Goal: Task Accomplishment & Management: Complete application form

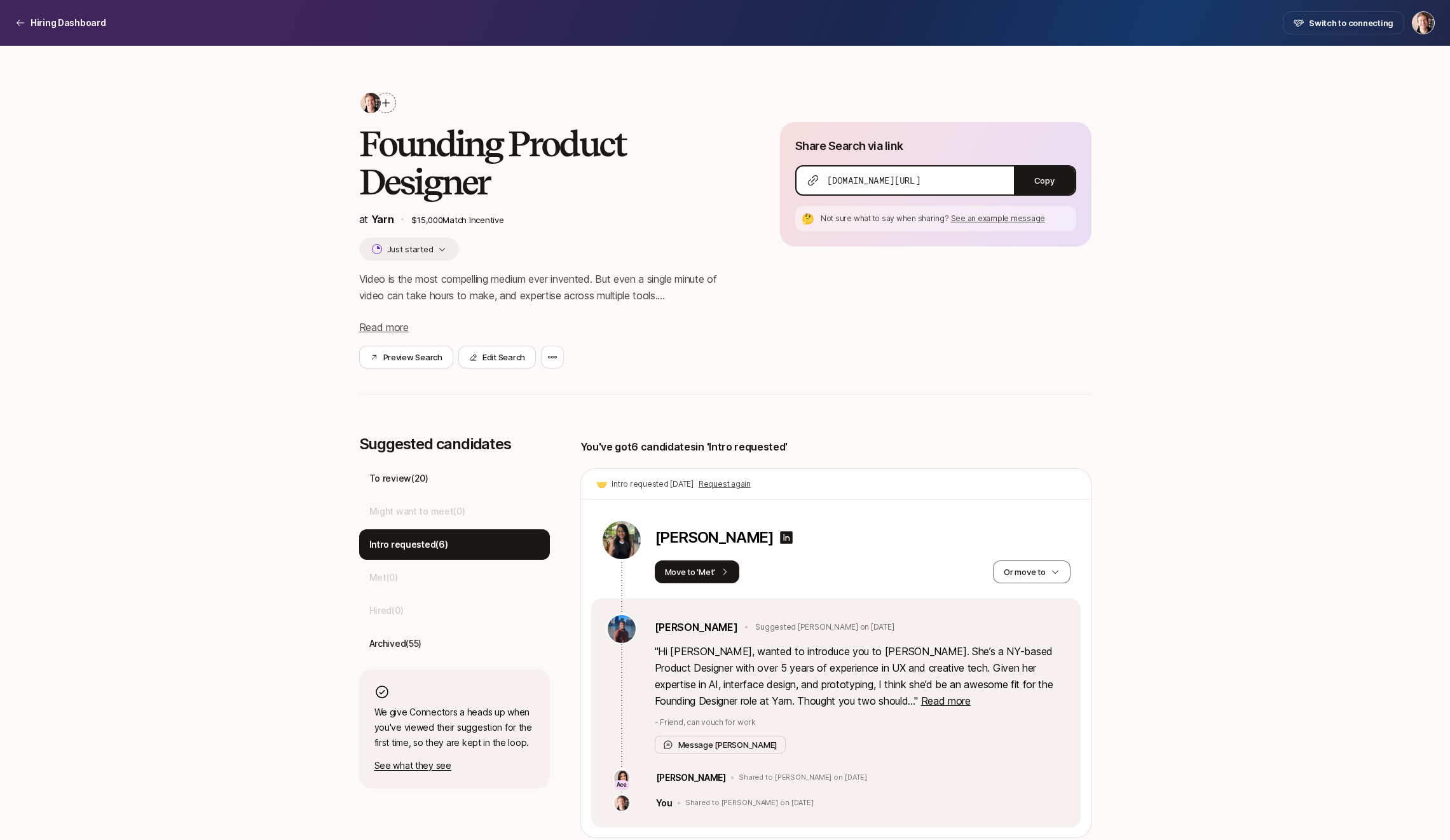
scroll to position [210, 0]
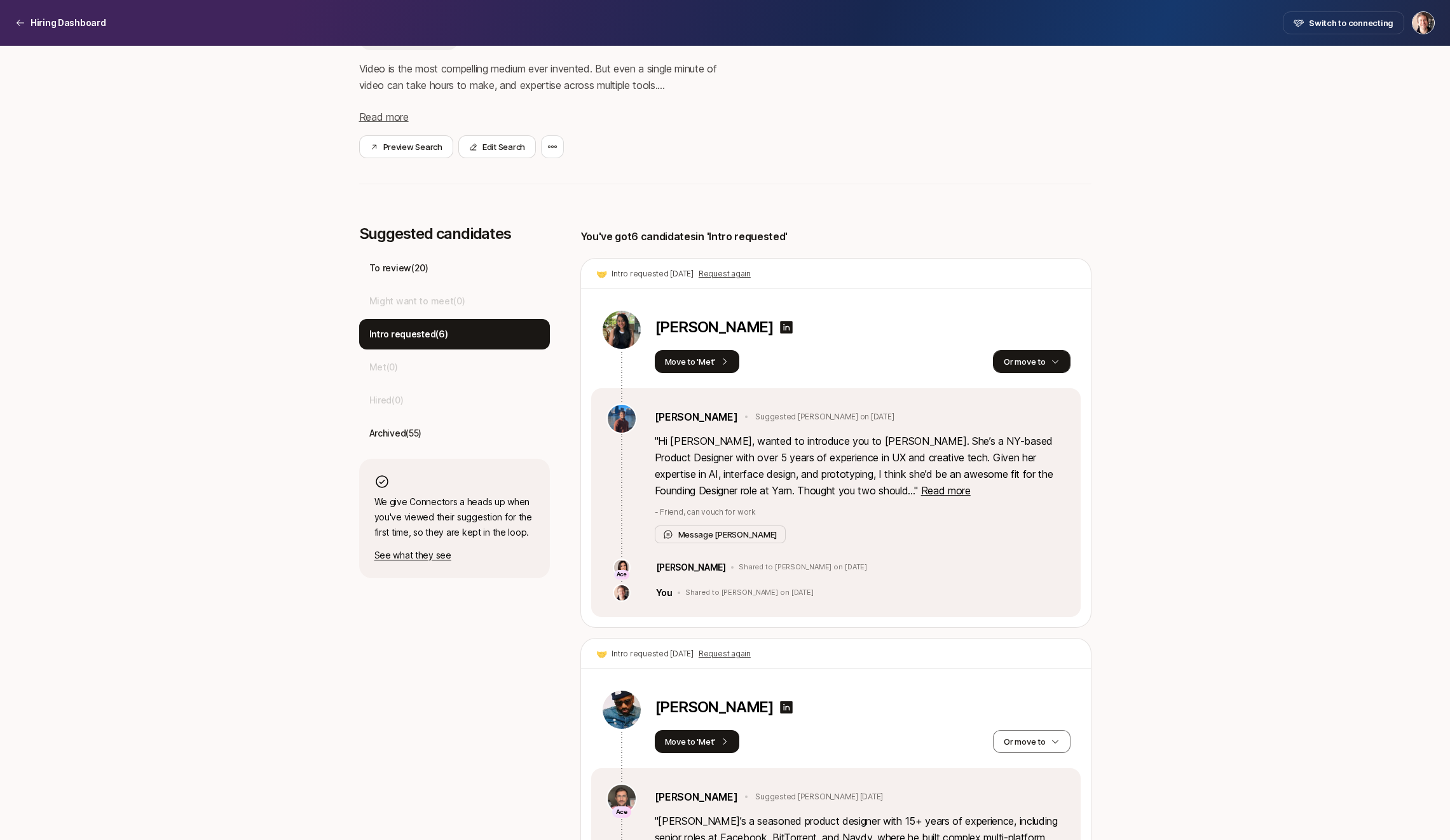
click at [1006, 367] on button "Or move to" at bounding box center [1031, 361] width 77 height 23
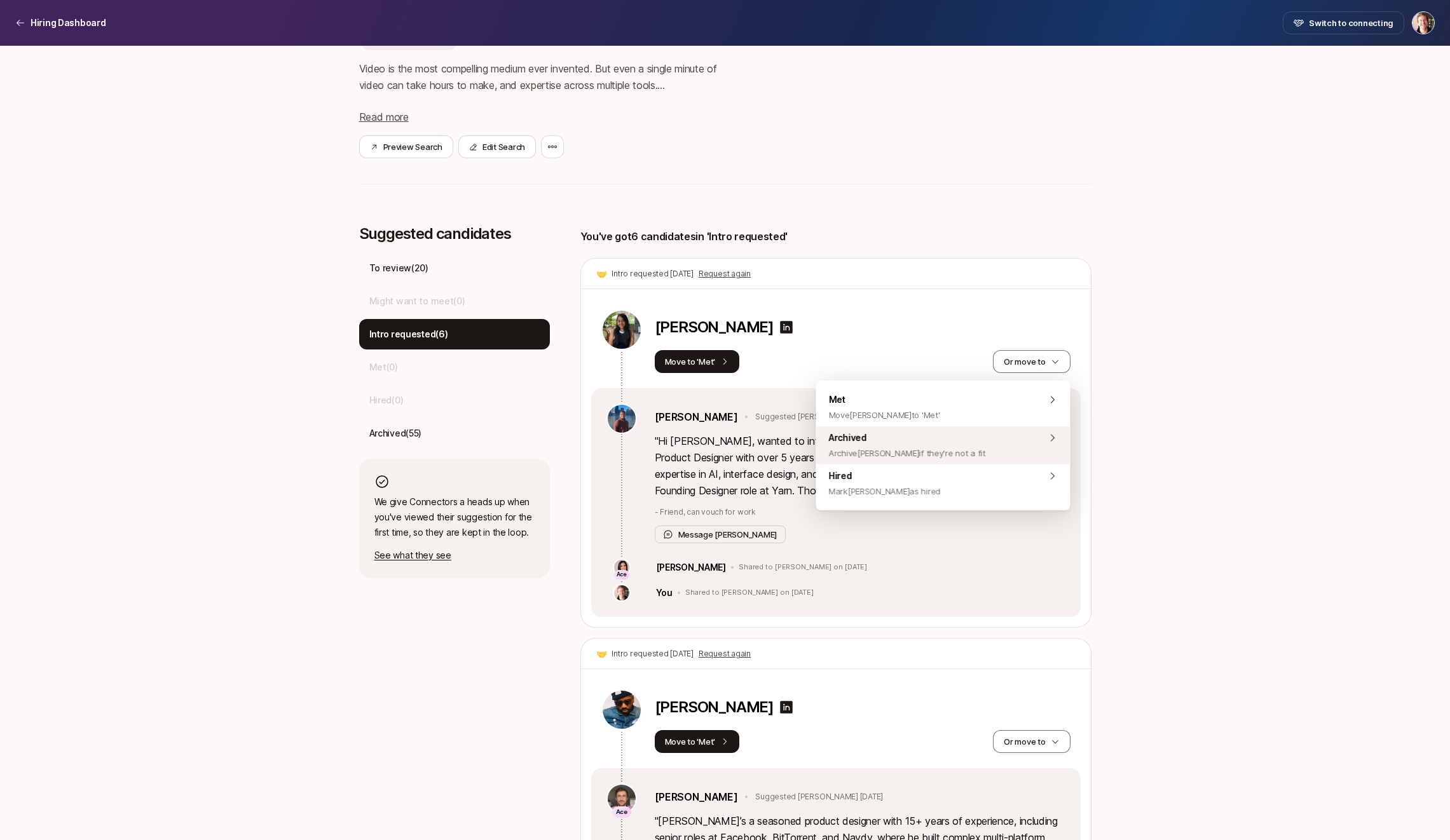
click at [891, 459] on span "Archive [DEMOGRAPHIC_DATA] if they're not a fit" at bounding box center [907, 453] width 157 height 16
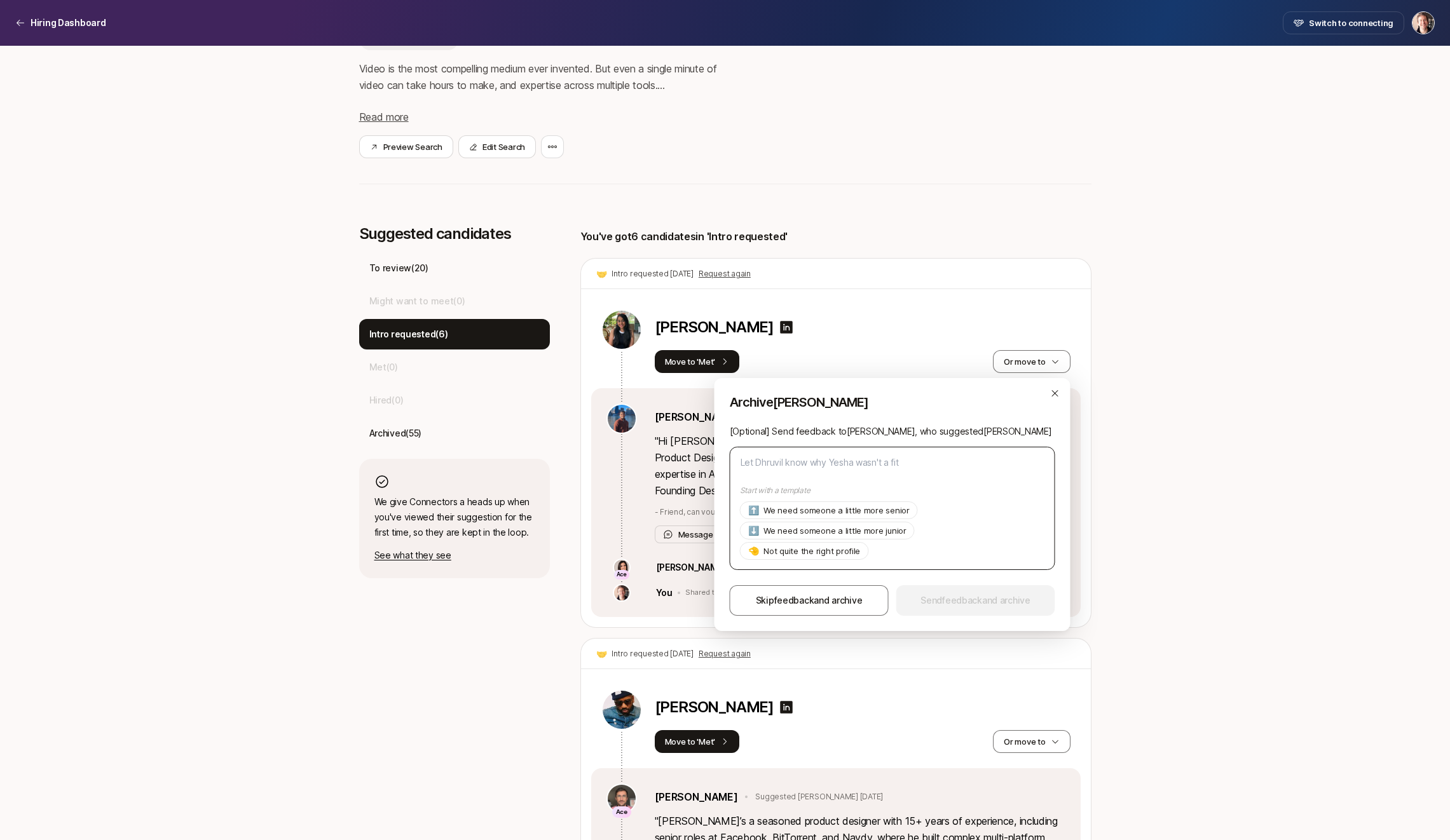
click at [890, 463] on textarea at bounding box center [892, 508] width 325 height 123
type textarea "U"
type textarea "x"
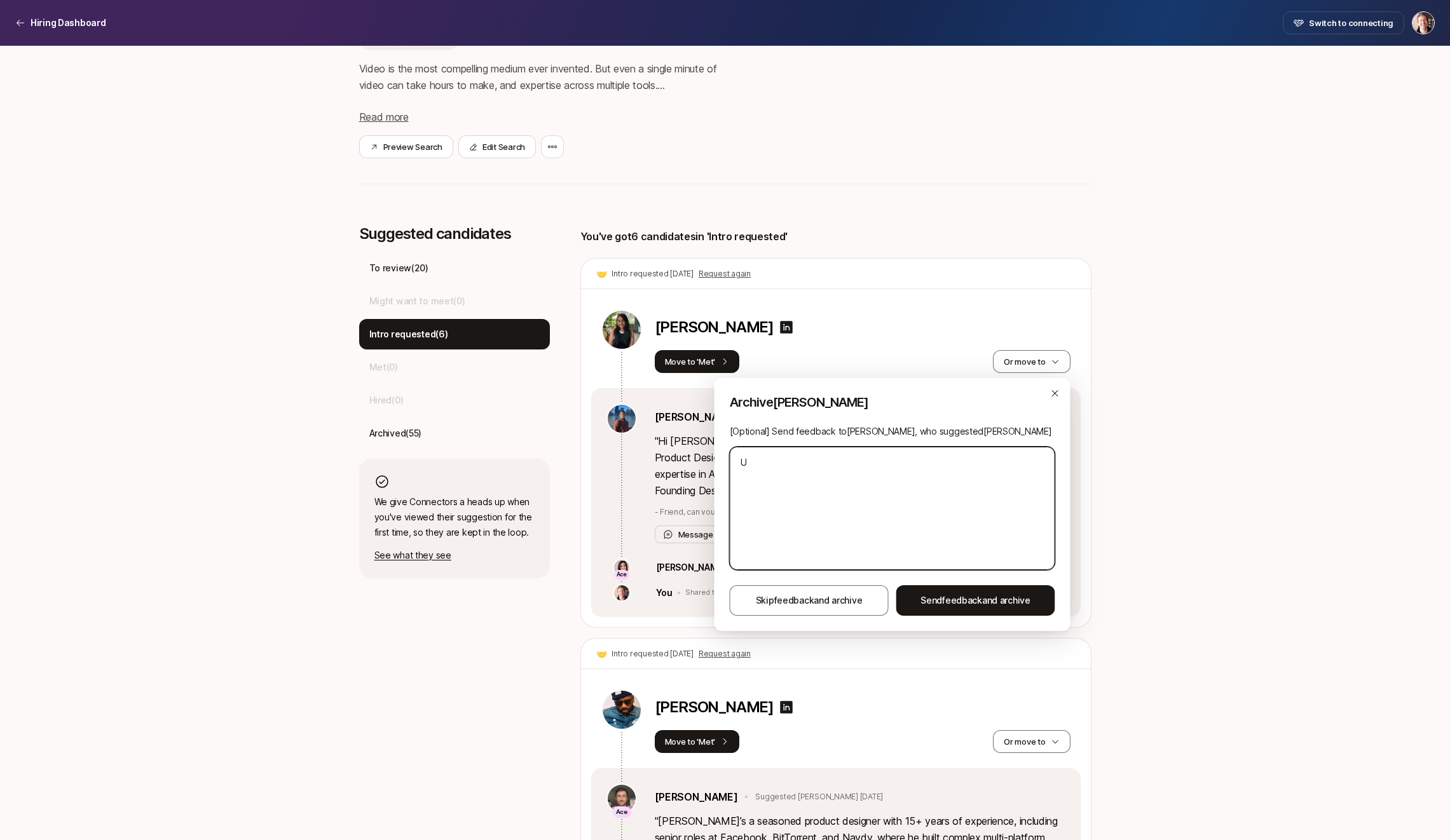
type textarea "Un"
type textarea "x"
type textarea "Unf"
type textarea "x"
type textarea "Unfo"
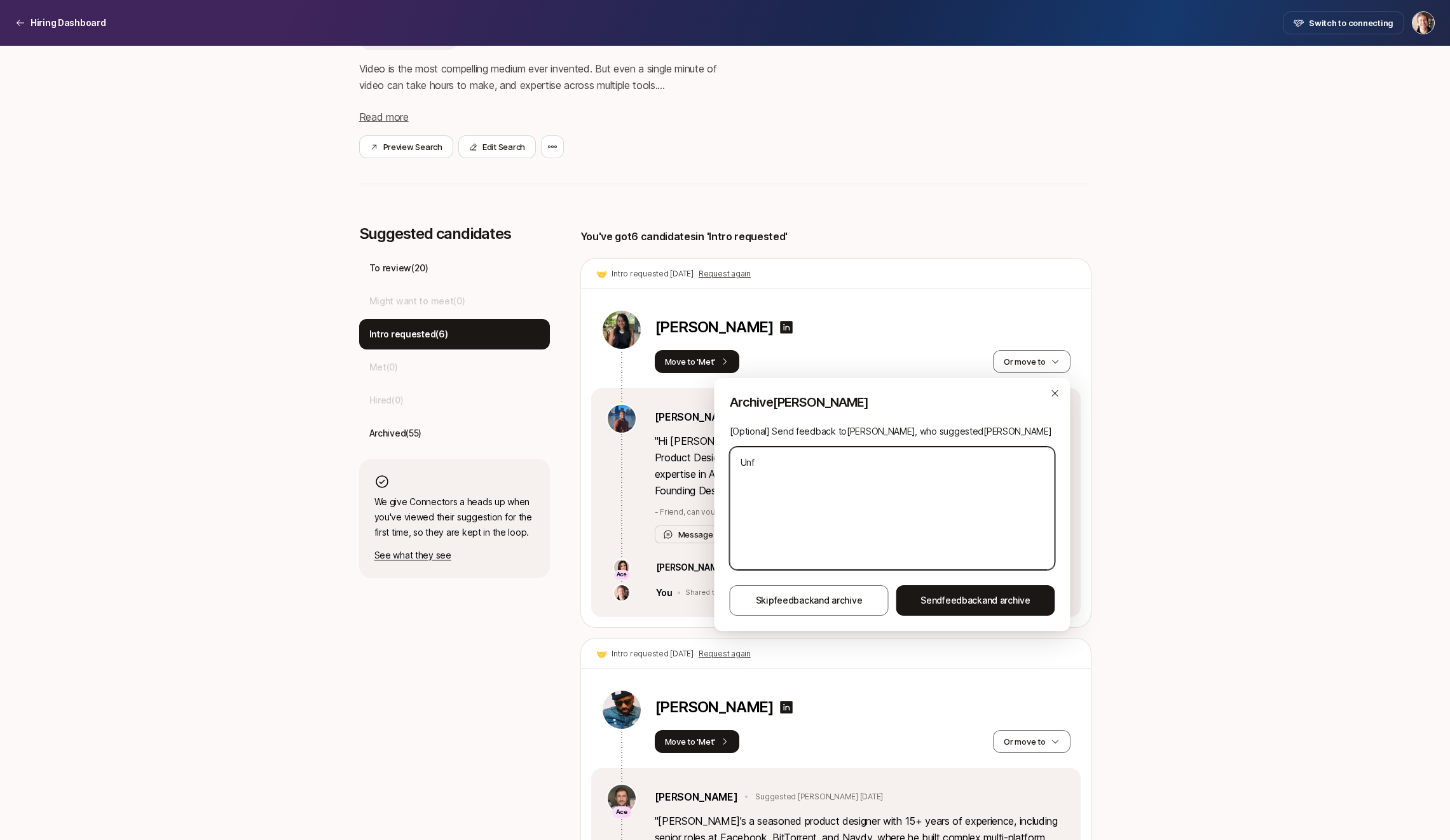
type textarea "x"
type textarea "Unfor"
type textarea "x"
type textarea "Unfort"
type textarea "x"
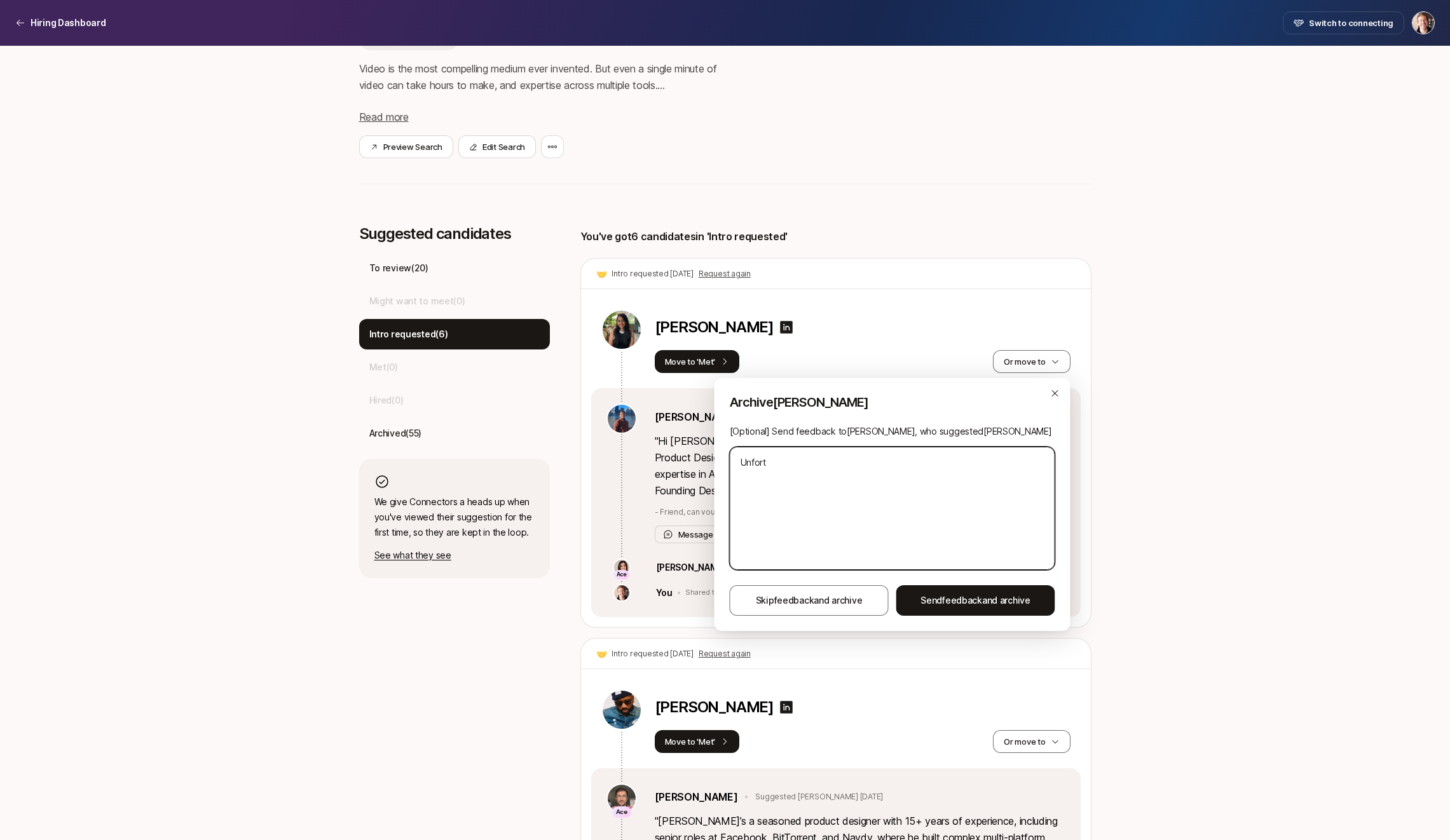
type textarea "Unfortu"
type textarea "x"
type textarea "Unfortun"
type textarea "x"
type textarea "Unfortuna"
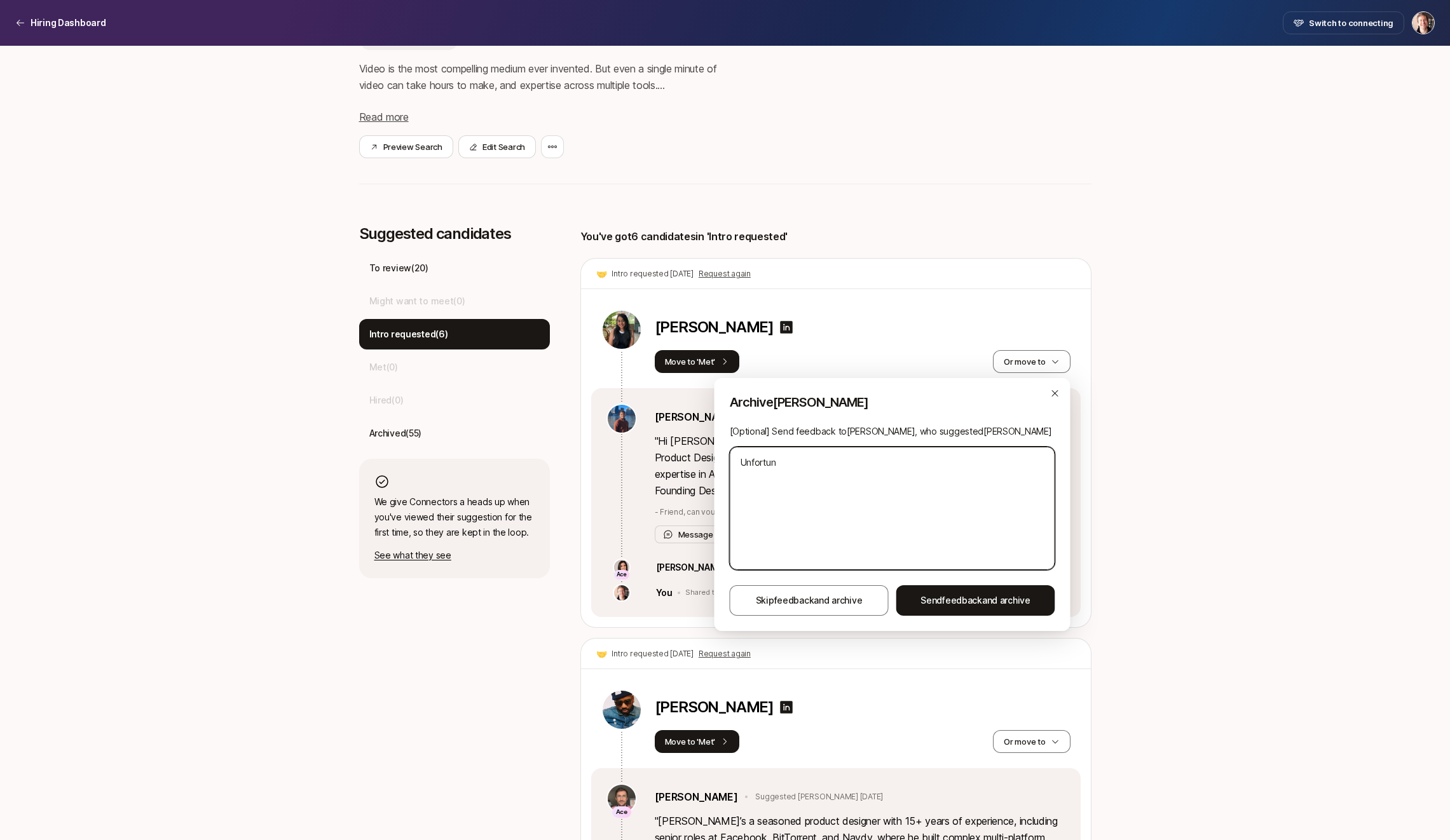
type textarea "x"
type textarea "Unfortunat"
type textarea "x"
type textarea "Unfortunate"
type textarea "x"
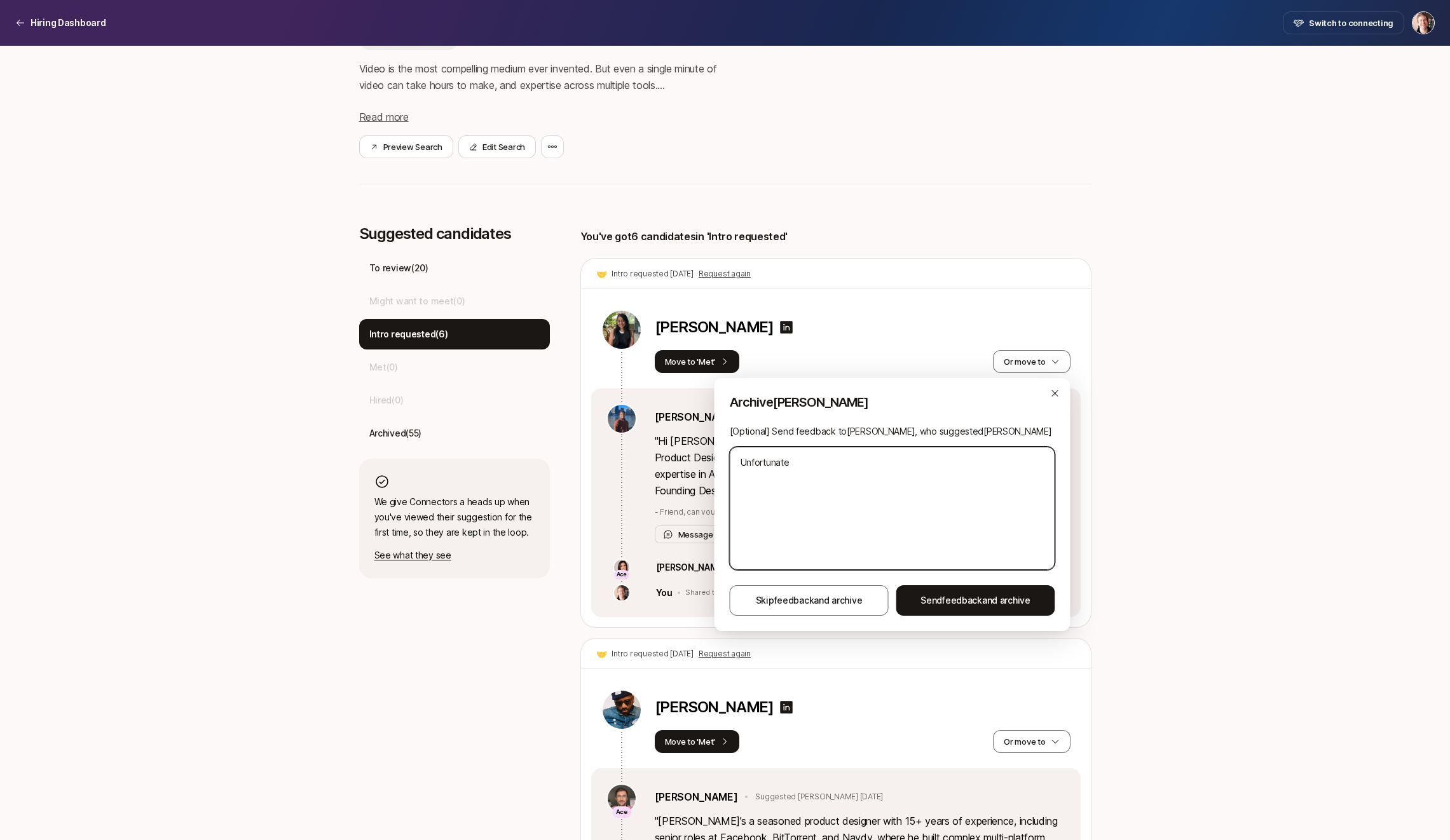
type textarea "Unfortunatel"
type textarea "x"
type textarea "Unfortunately"
type textarea "x"
type textarea "Unfortunately"
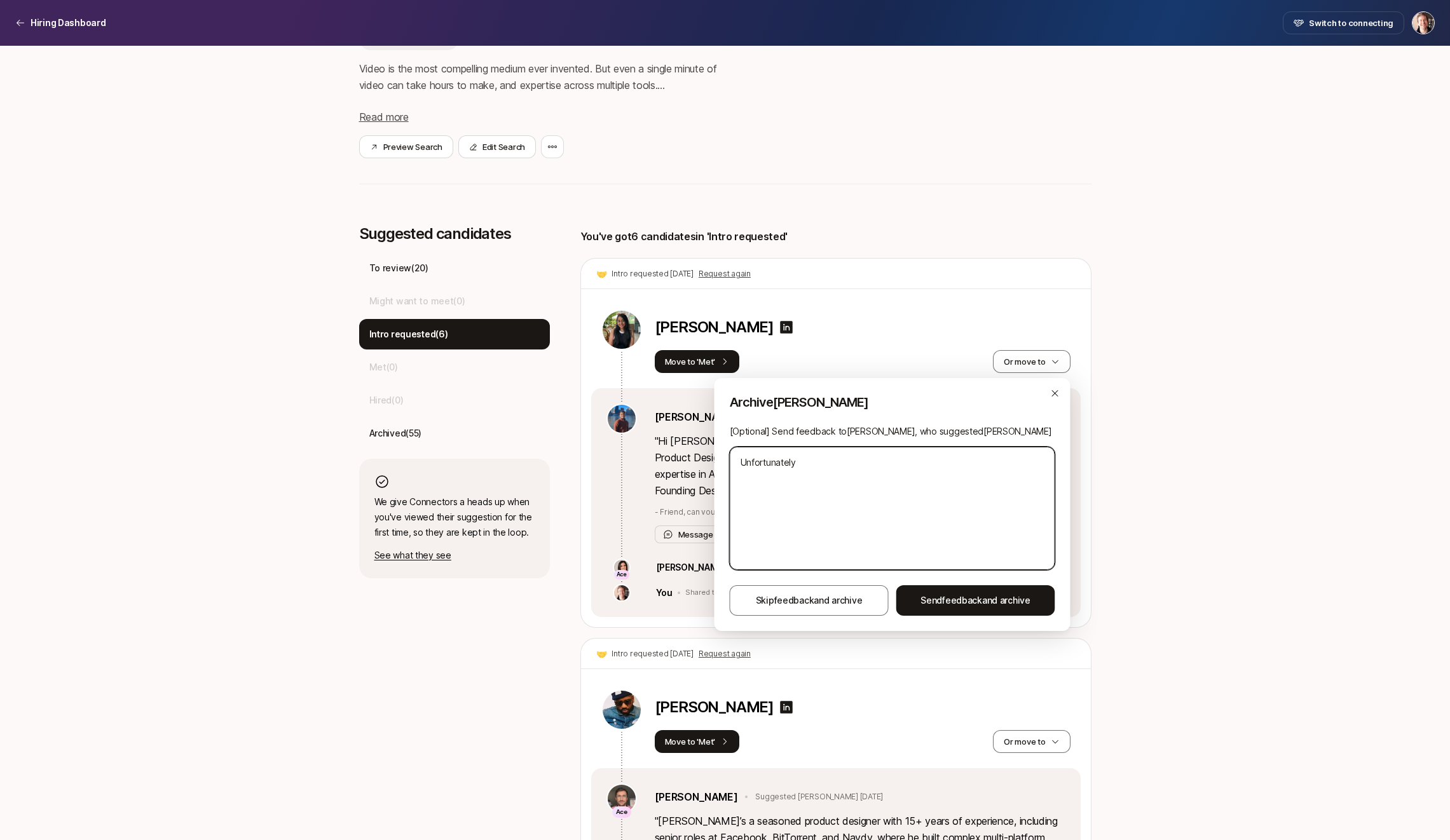
type textarea "x"
type textarea "Unfortunately s"
type textarea "x"
type textarea "Unfortunately sh"
type textarea "x"
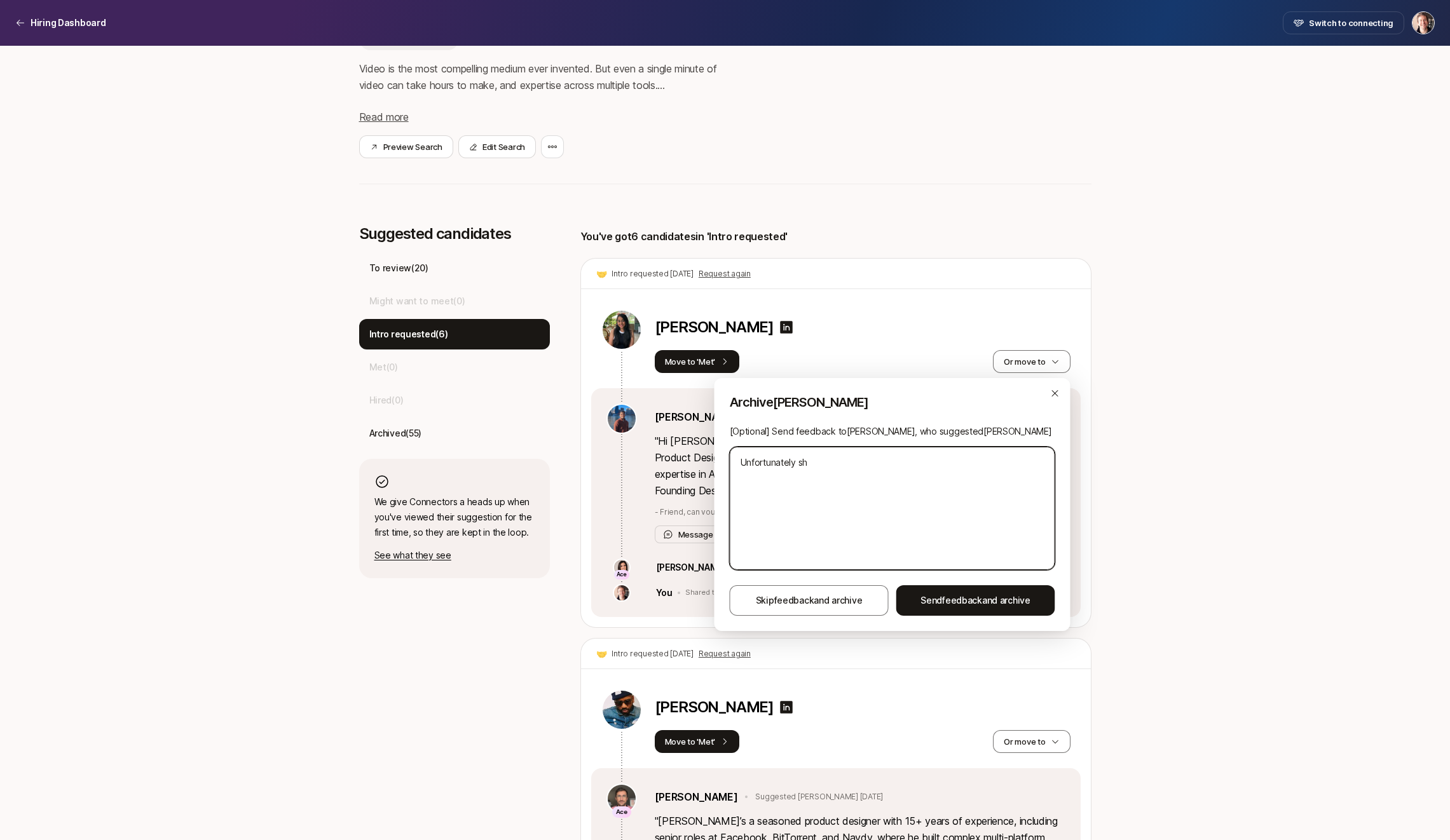
type textarea "Unfortunately she"
type textarea "x"
type textarea "Unfortunately she"
type textarea "x"
type textarea "Unfortunately she w"
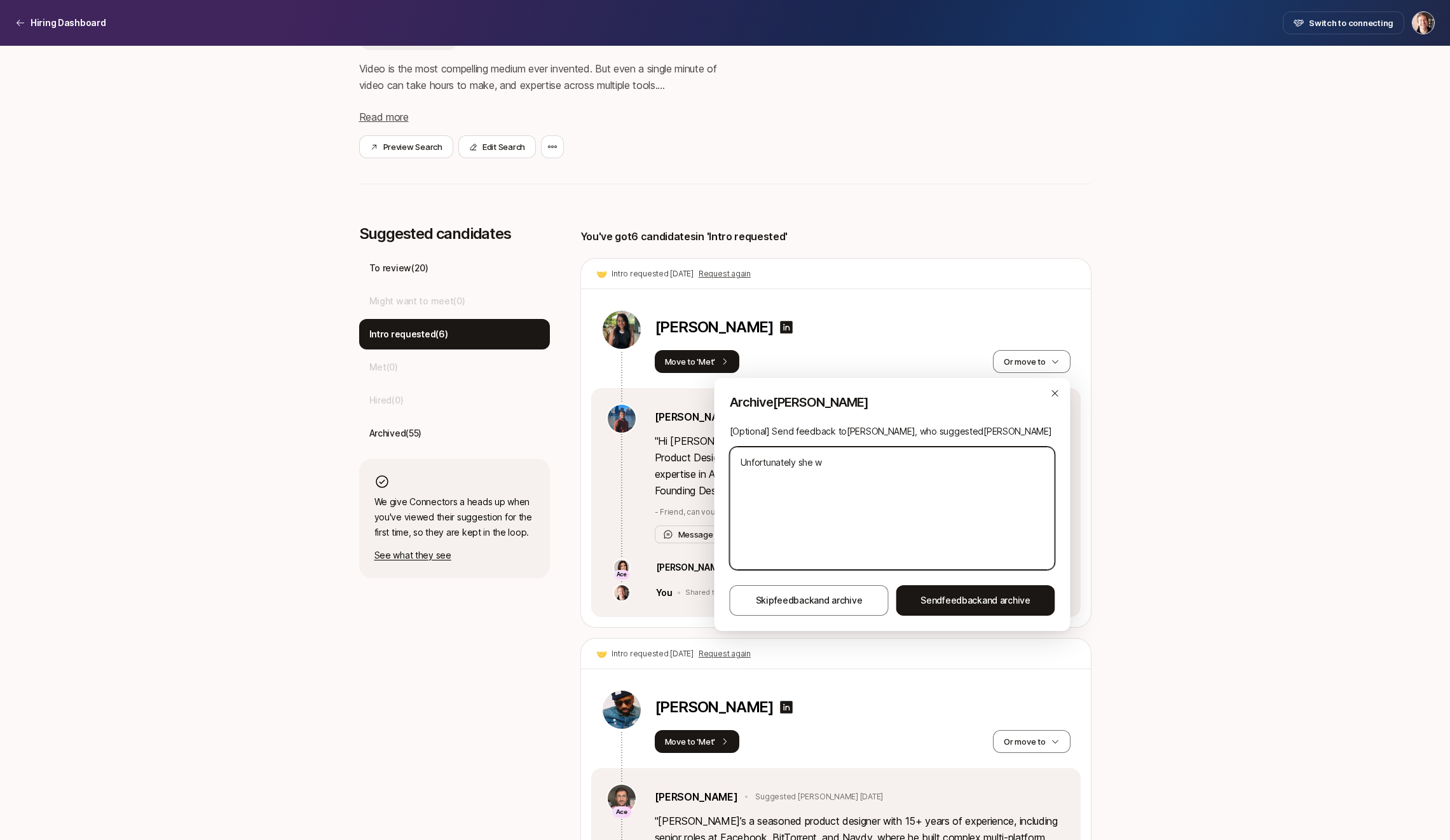
type textarea "x"
type textarea "Unfortunately she wa"
type textarea "x"
type textarea "Unfortunately she was"
type textarea "x"
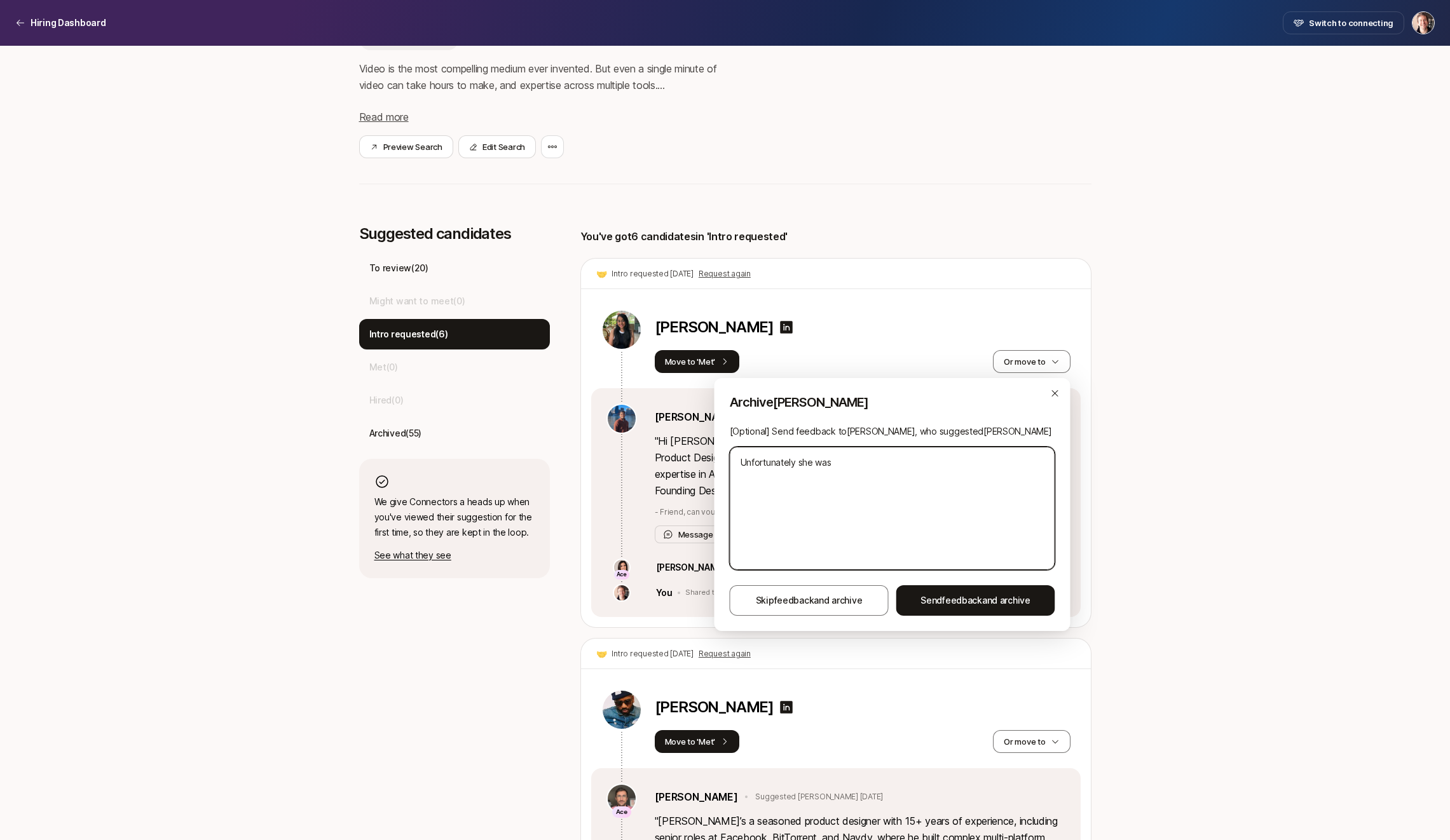
type textarea "Unfortunately she was"
type textarea "x"
type textarea "Unfortunately she was a"
type textarea "x"
type textarea "Unfortunately she was a"
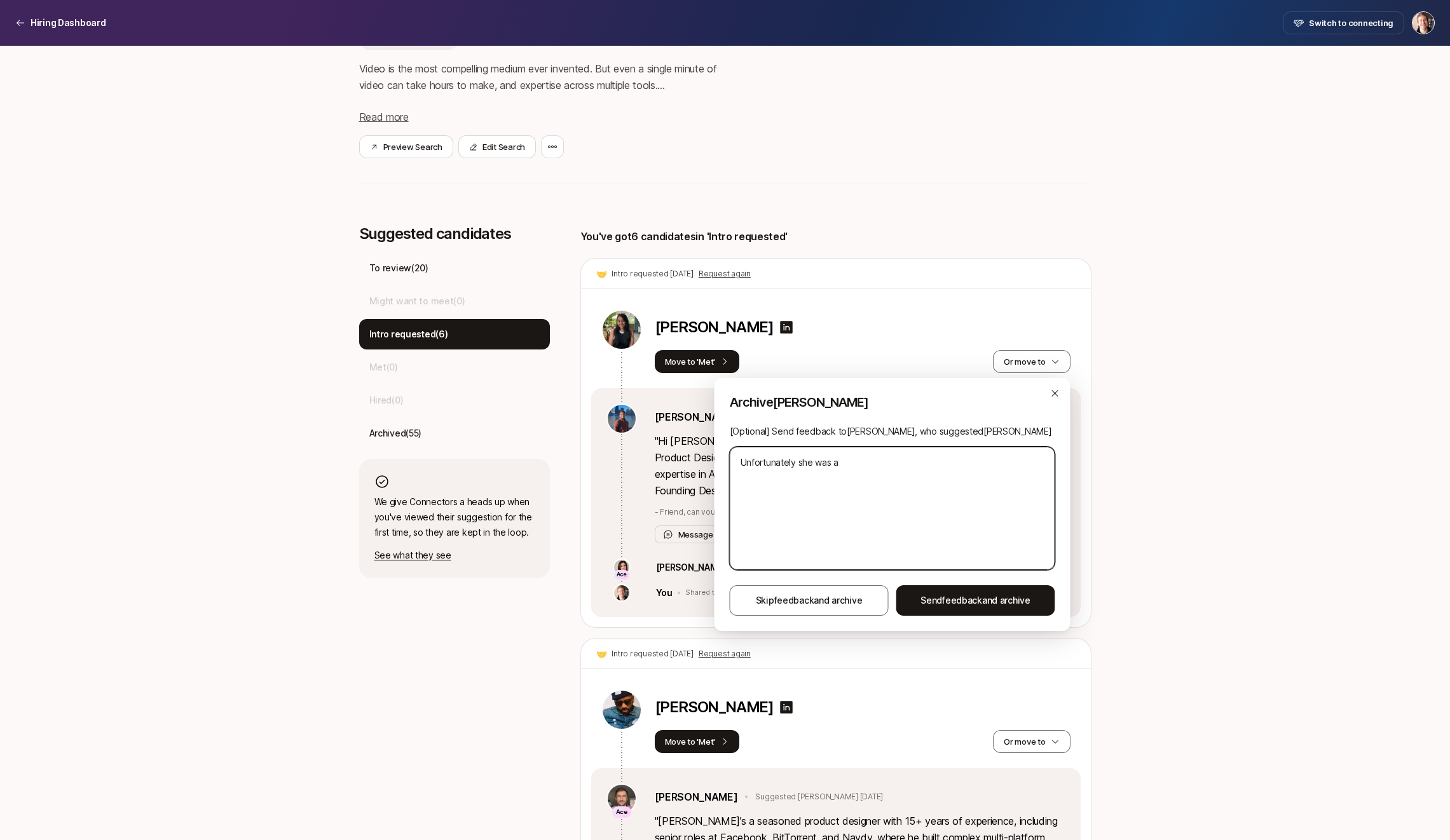
type textarea "x"
type textarea "Unfortunately she was a b"
type textarea "x"
type textarea "Unfortunately she was a bi"
type textarea "x"
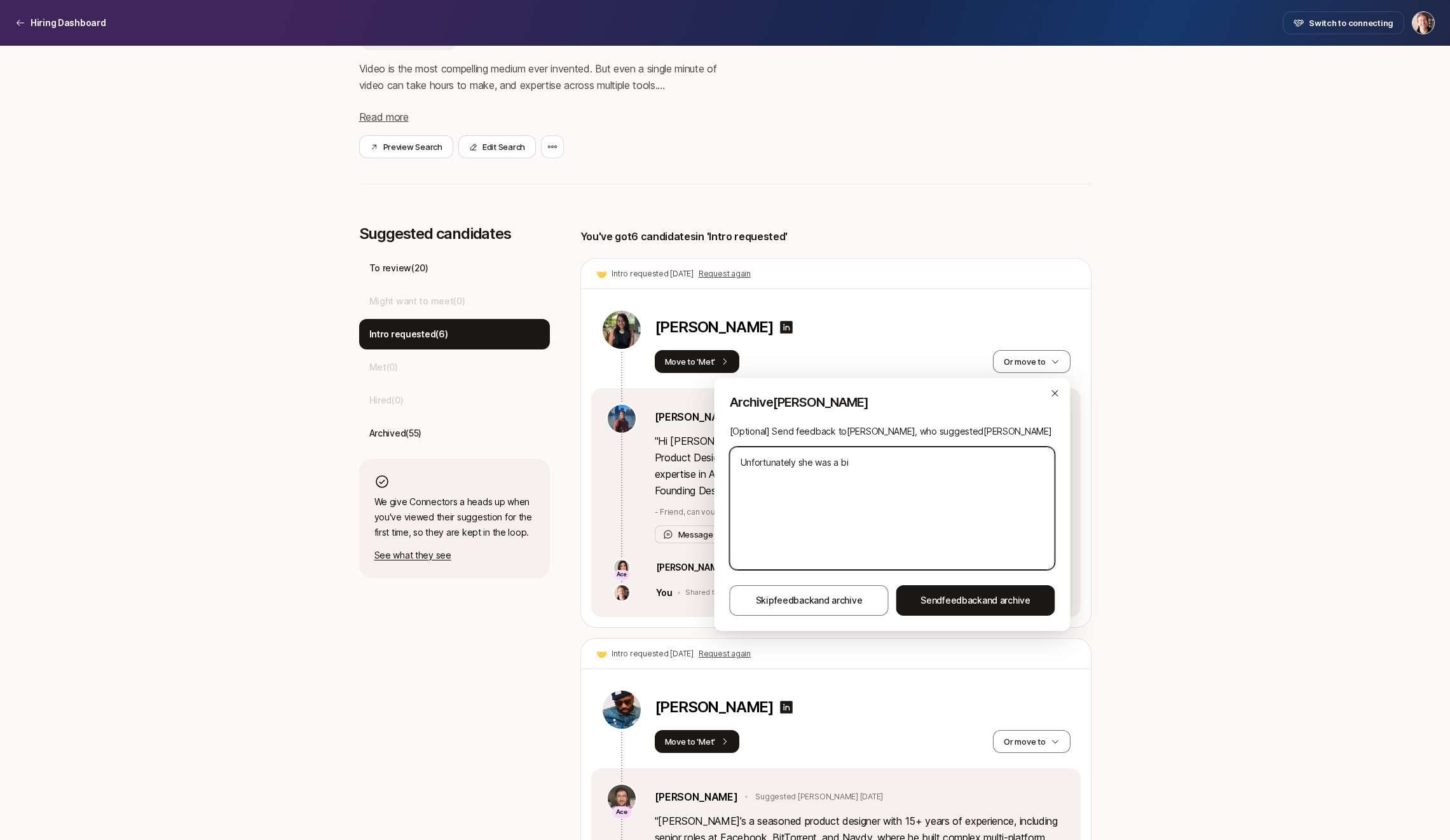
type textarea "Unfortunately she was a bit"
type textarea "x"
type textarea "Unfortunately she was a bit"
type textarea "x"
type textarea "Unfortunately she was a bit t"
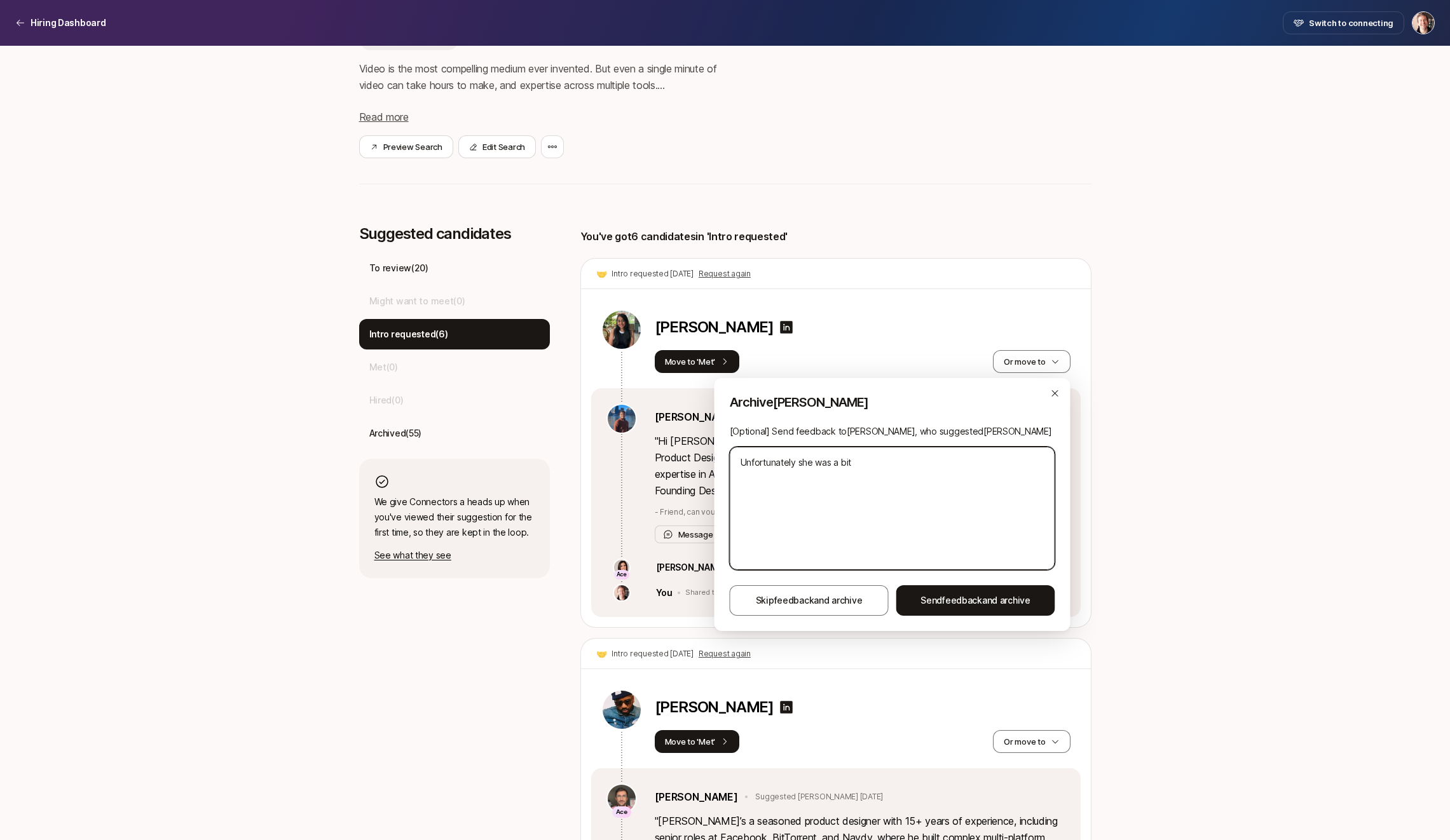
type textarea "x"
type textarea "Unfortunately she was a bit to"
type textarea "x"
type textarea "Unfortunately she was a bit too"
type textarea "x"
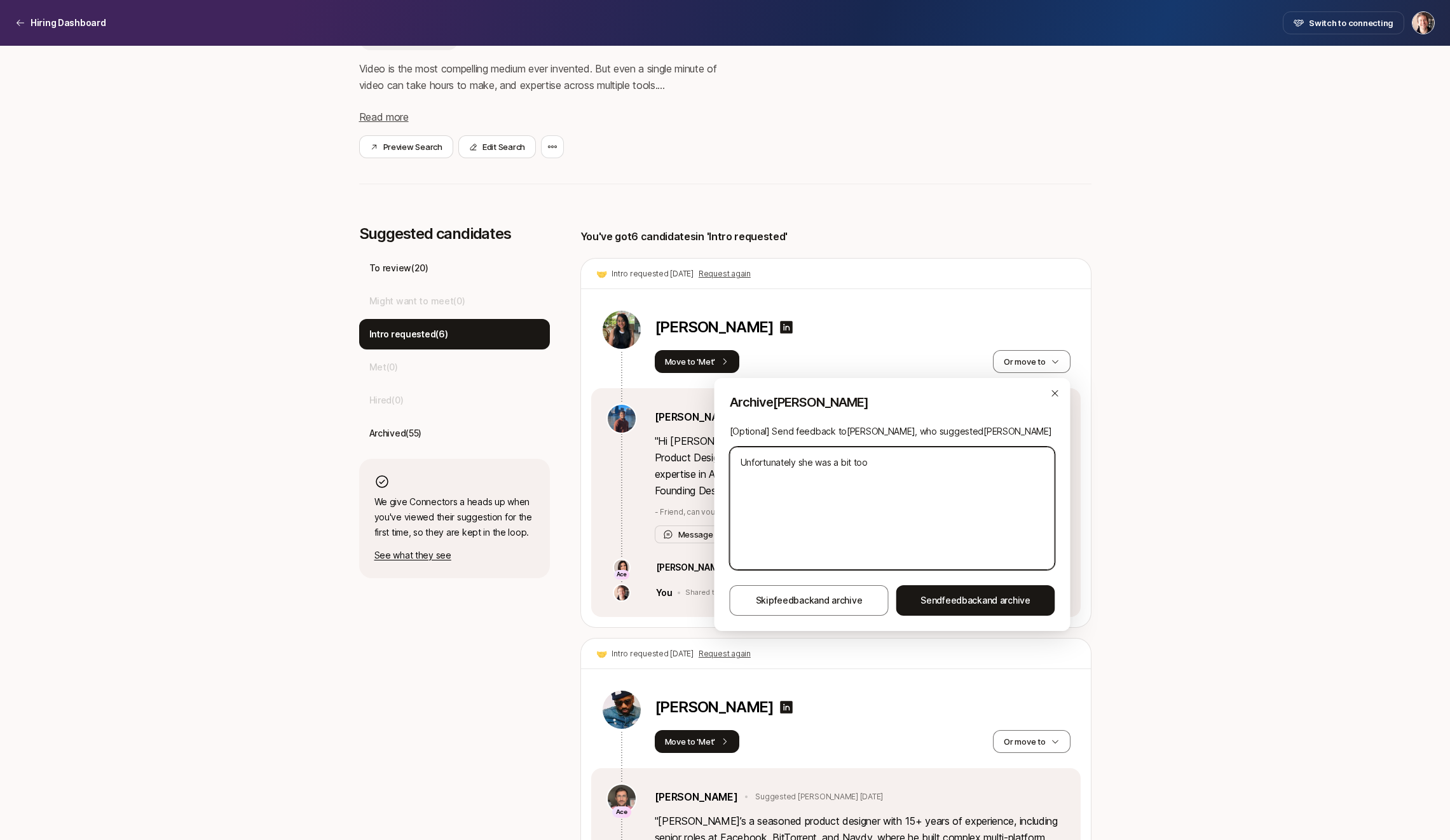
type textarea "Unfortunately she was a bit too"
type textarea "x"
type textarea "Unfortunately she was a bit too e"
type textarea "x"
type textarea "Unfortunately she was a bit too ea"
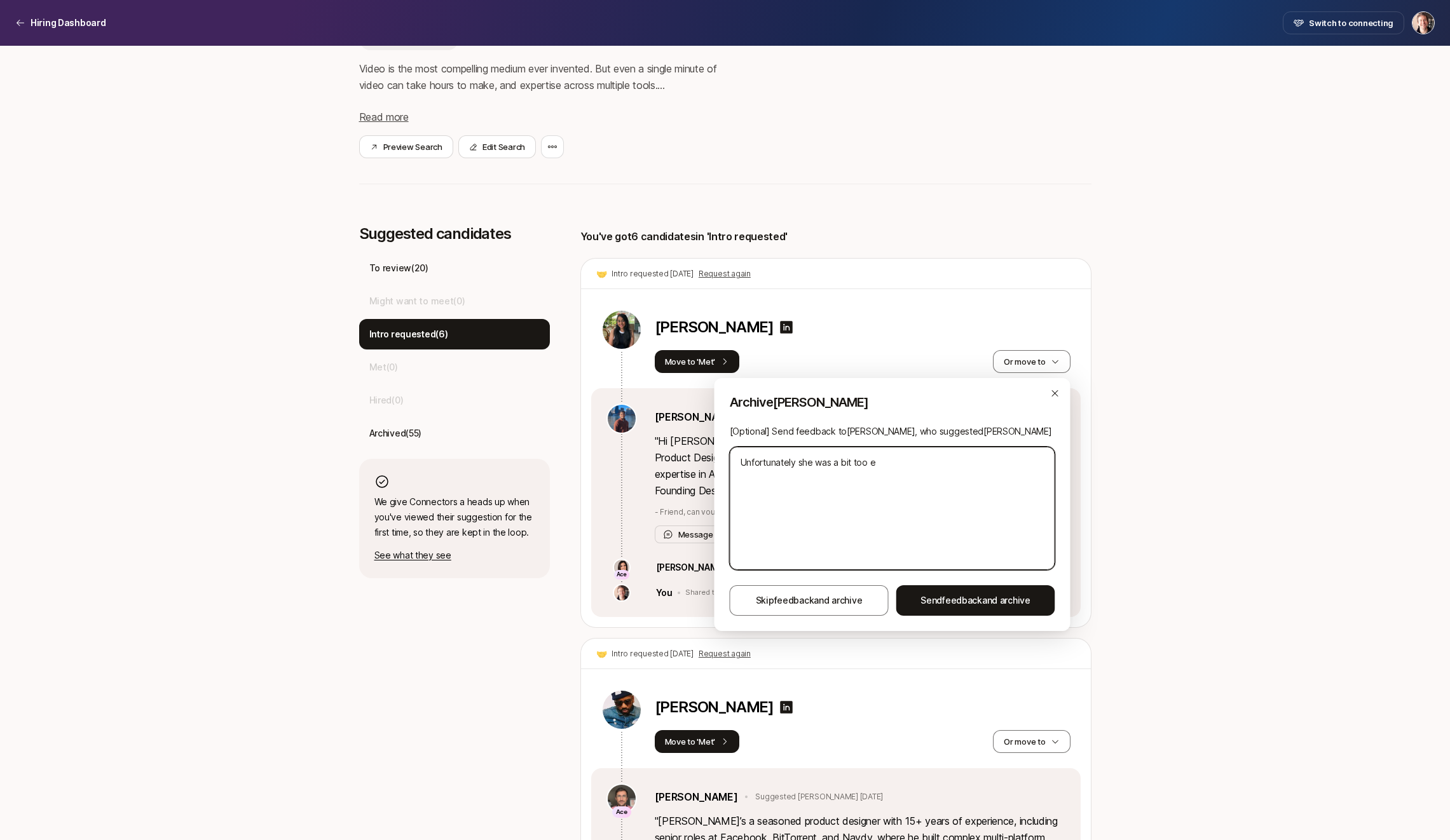
type textarea "x"
type textarea "Unfortunately she was a bit too ear"
type textarea "x"
type textarea "Unfortunately she was a bit too [PERSON_NAME]"
type textarea "x"
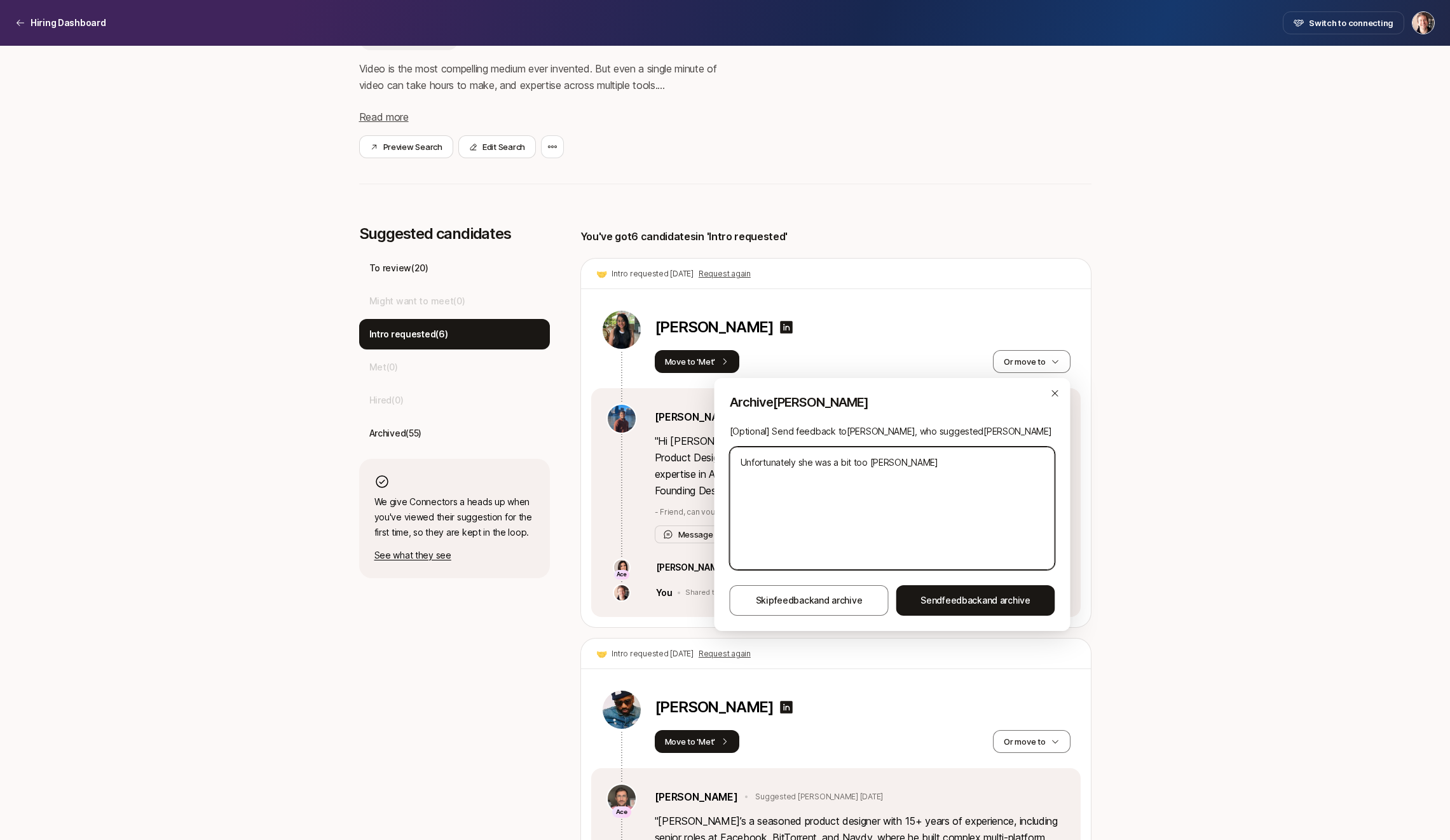
type textarea "Unfortunately she was a bit too early"
type textarea "x"
type textarea "Unfortunately she was a bit too early"
type textarea "x"
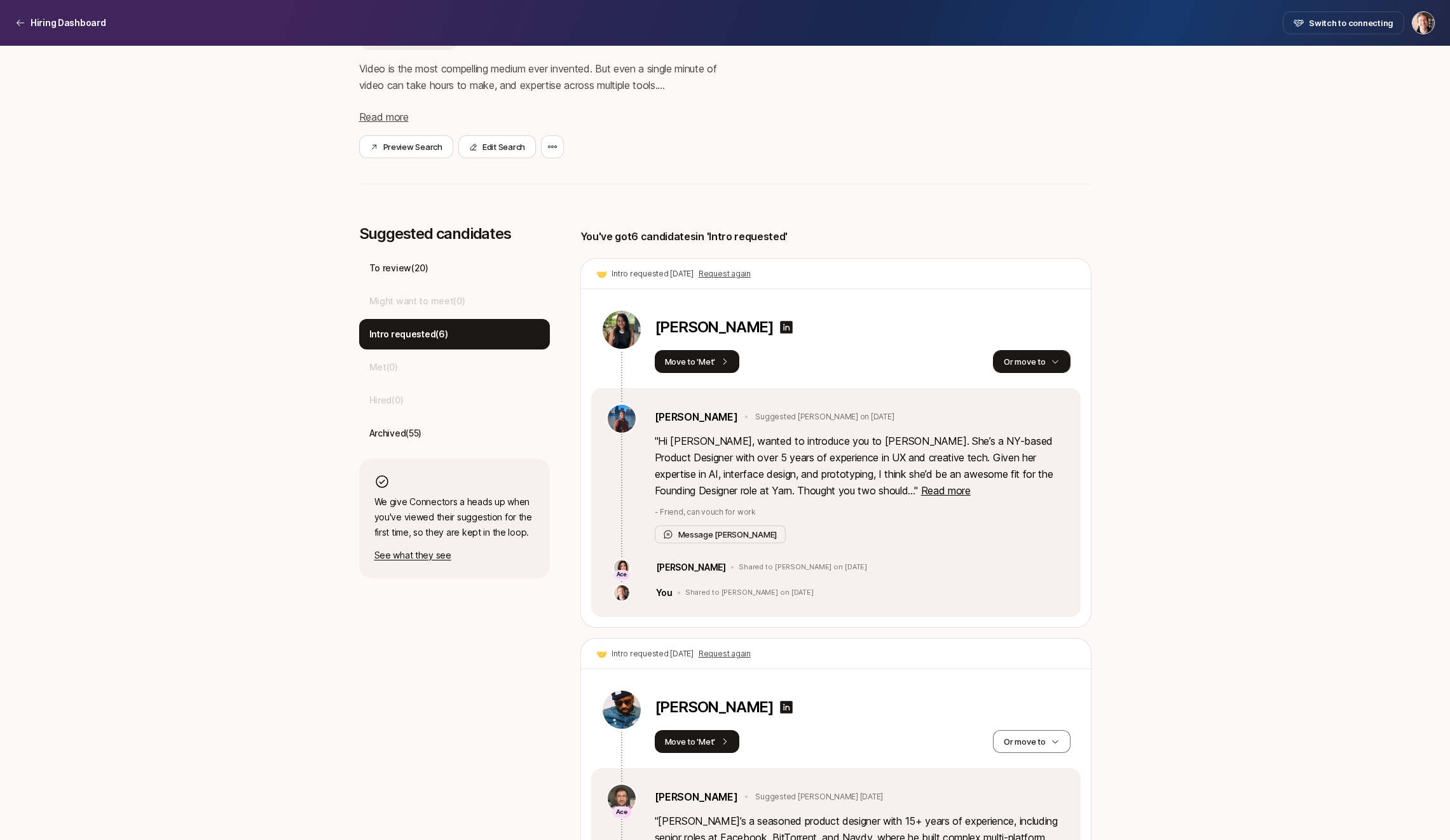
click at [1026, 370] on button "Or move to" at bounding box center [1031, 361] width 77 height 23
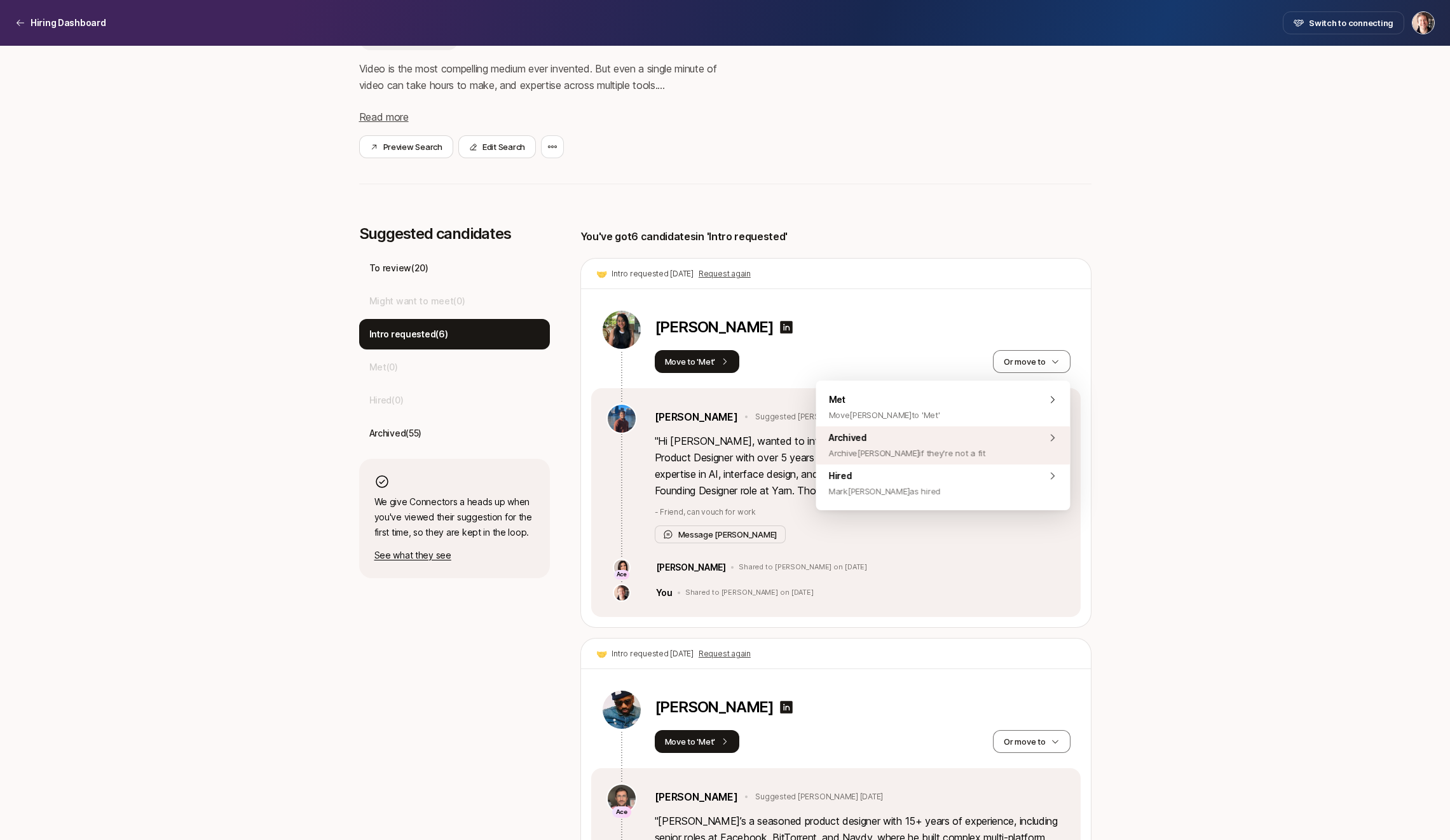
click at [923, 444] on span "Archived Archive [DEMOGRAPHIC_DATA] if they're not a fit" at bounding box center [907, 445] width 157 height 30
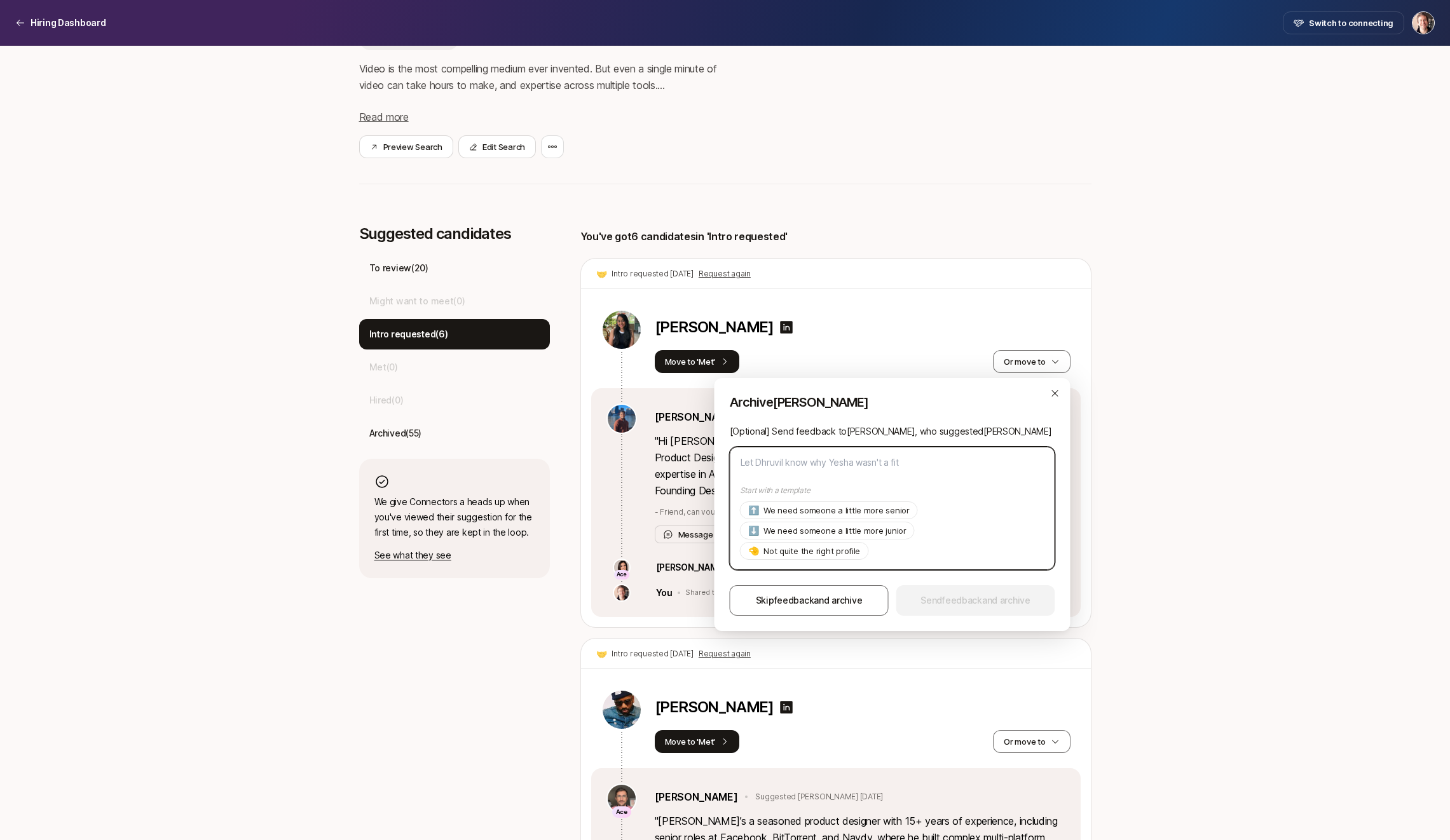
click at [916, 461] on textarea at bounding box center [892, 508] width 325 height 123
paste textarea "Unfortunately she was a bit too early"
type textarea "x"
type textarea "Unfortunately she was a bit too early"
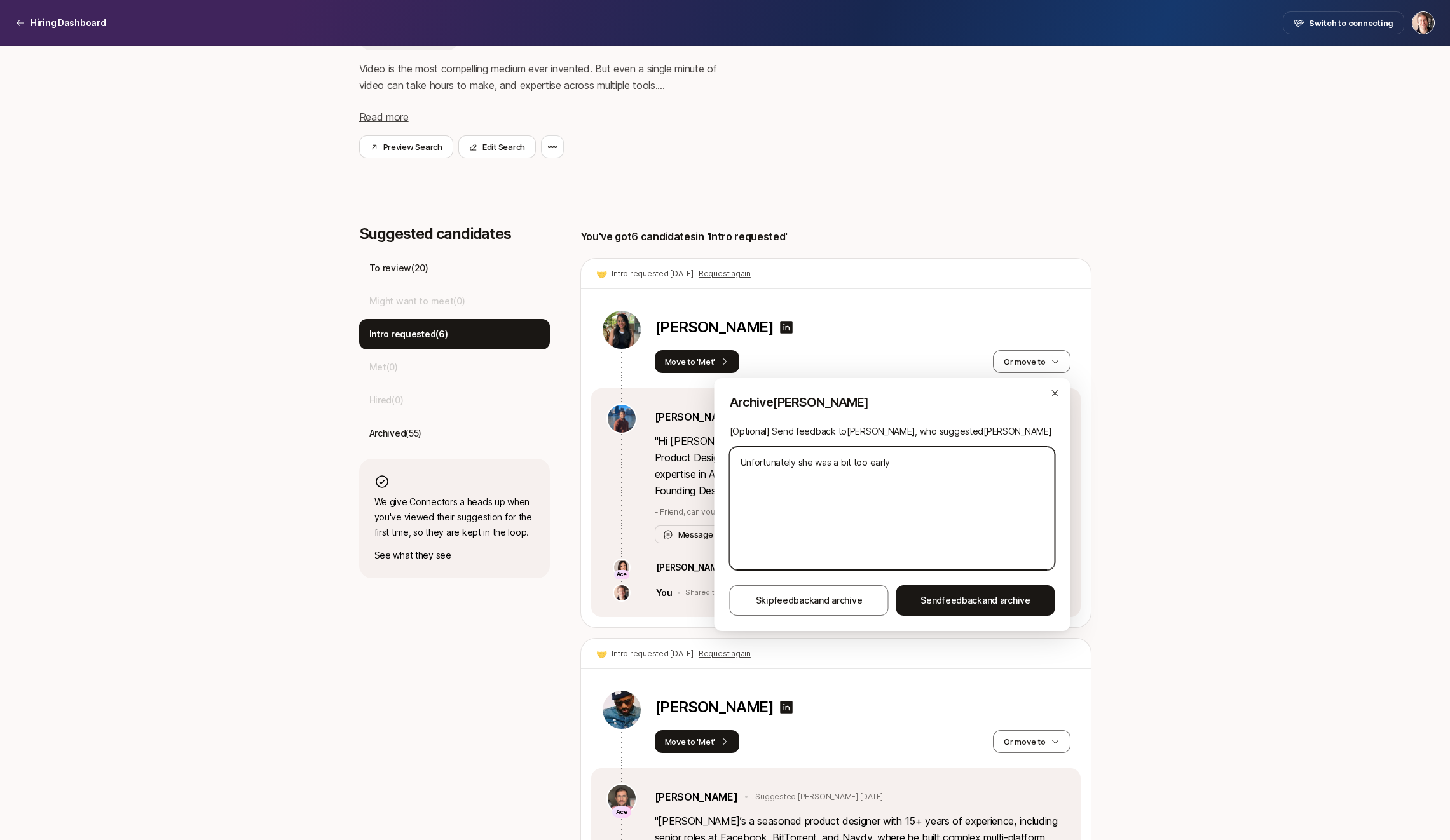
type textarea "x"
type textarea "YUnfortunately she was a bit too early"
type textarea "x"
type textarea "YeUnfortunately she was a bit too early"
type textarea "x"
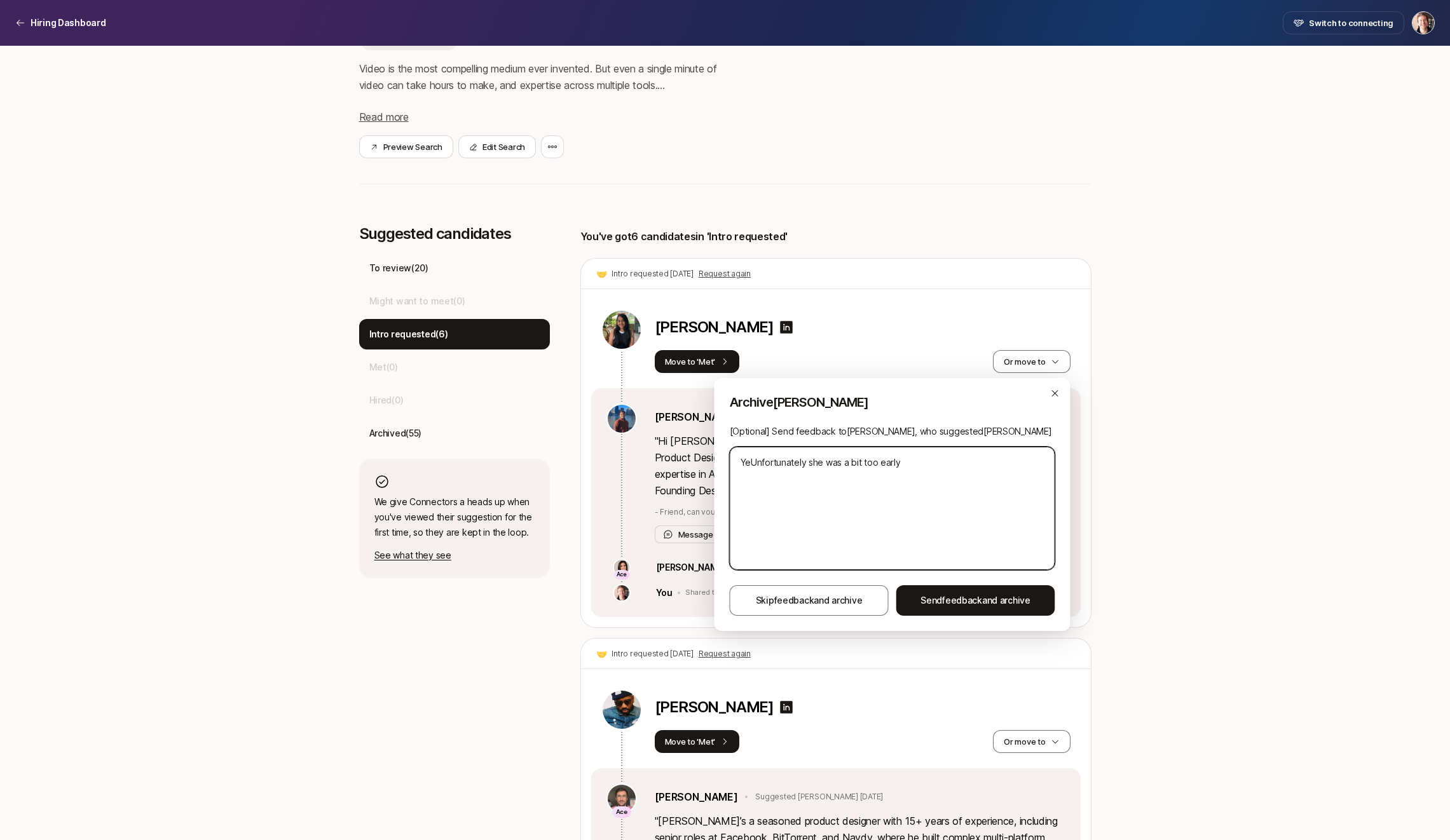
type textarea "YesUnfortunately she was a bit too early"
type textarea "x"
type textarea "YeshUnfortunately she was a bit too early"
type textarea "x"
type textarea "YesheUnfortunately she was a bit too early"
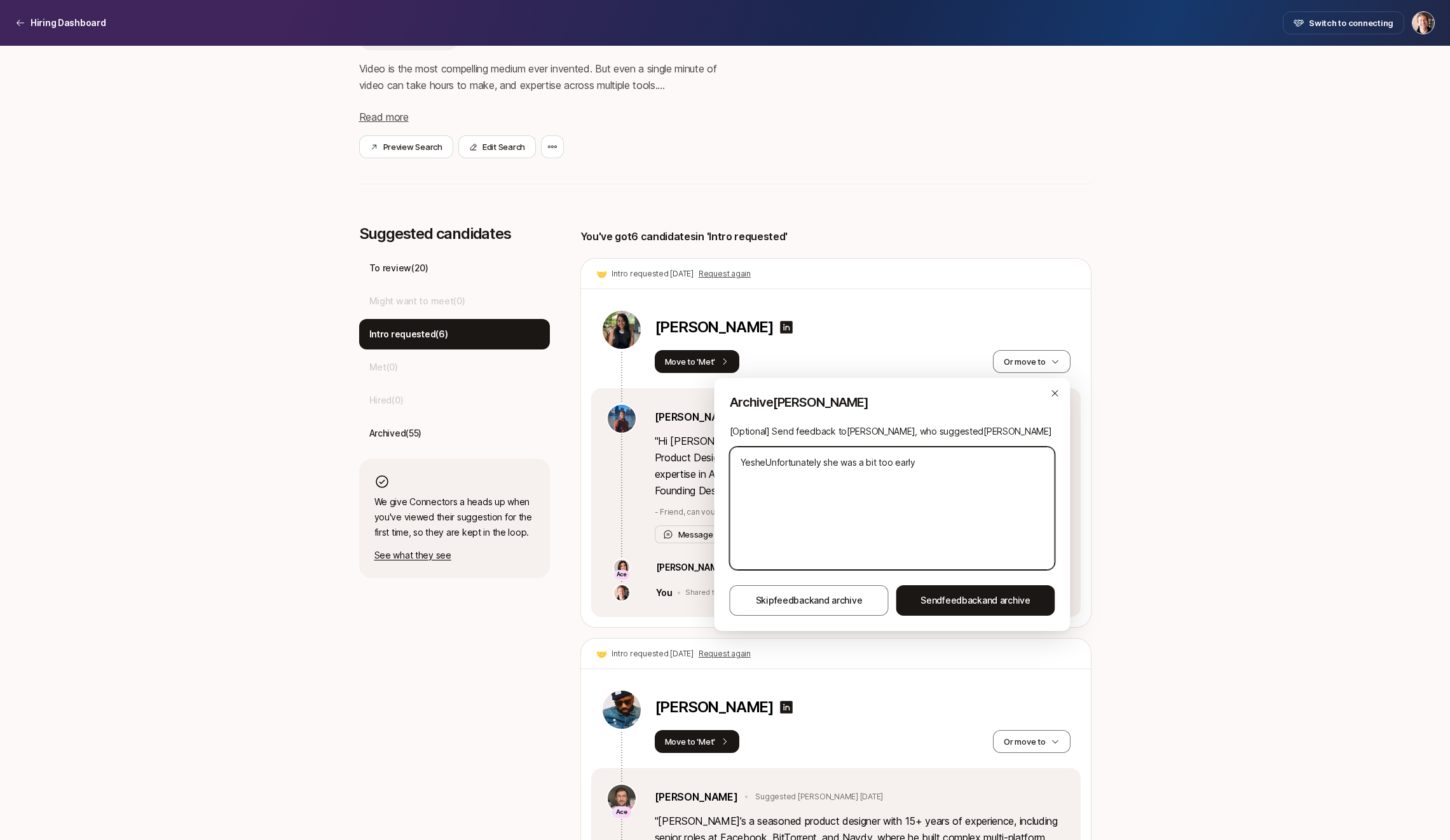
type textarea "x"
type textarea "YeshesUnfortunately she was a bit too early"
type textarea "x"
type textarea "YesheUnfortunately she was a bit too early"
type textarea "x"
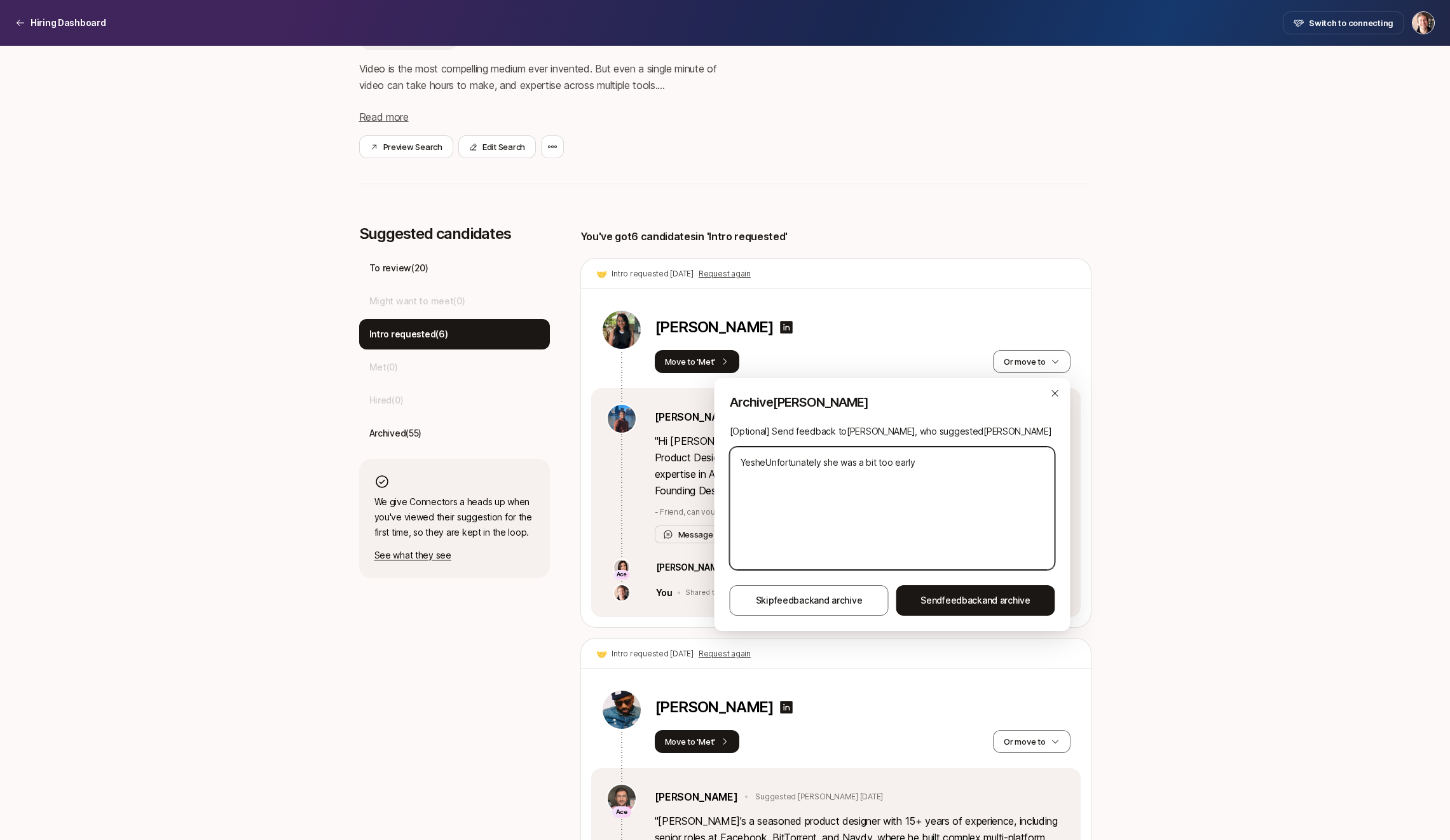
type textarea "YeshUnfortunately she was a bit too early"
type textarea "x"
type textarea "YeshaUnfortunately she was a bit too early"
type textarea "x"
type textarea "[PERSON_NAME] Unfortunately she was a bit too early"
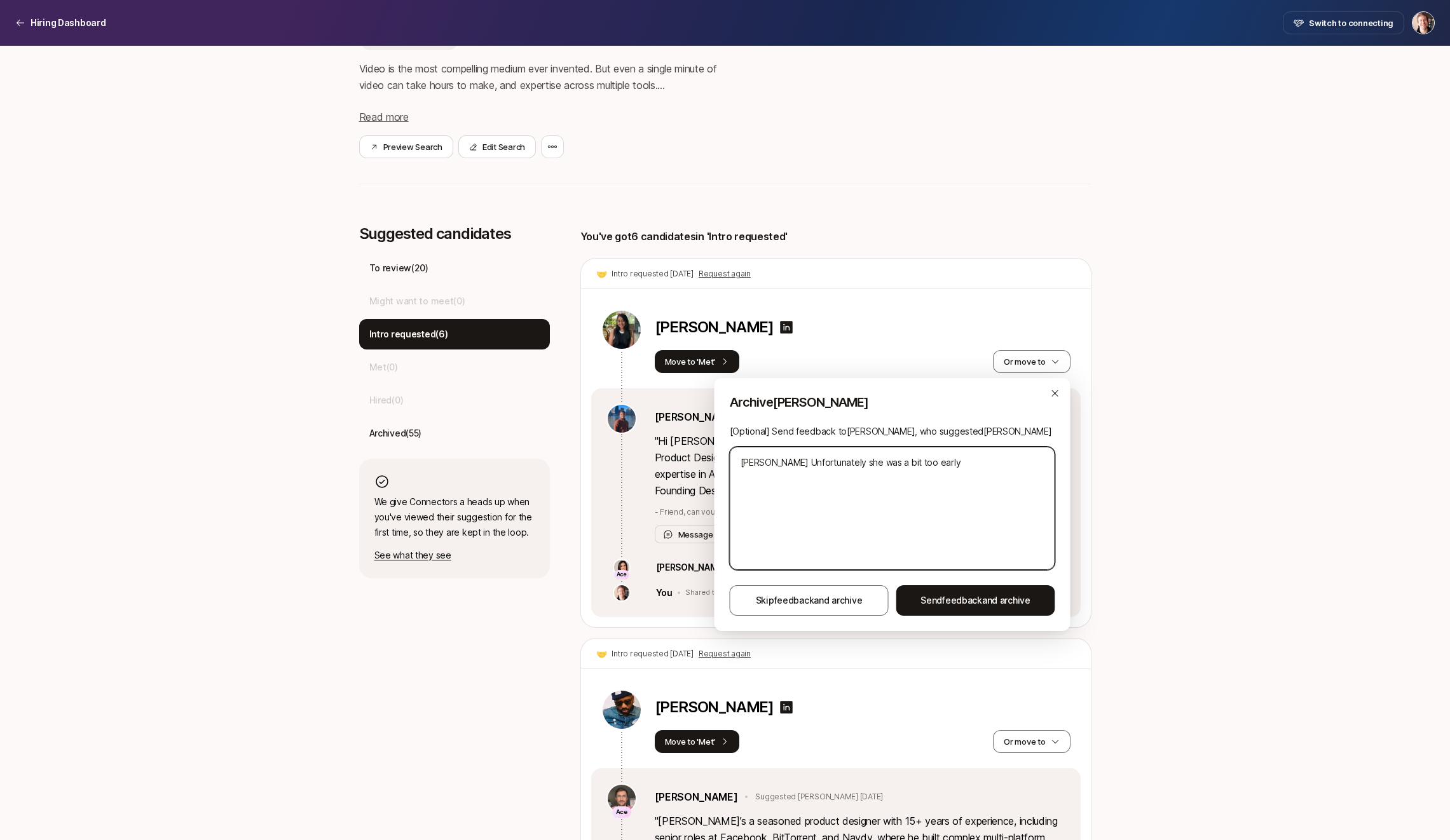
type textarea "x"
type textarea "[DEMOGRAPHIC_DATA] wUnfortunately she was a bit too early"
type textarea "x"
type textarea "[PERSON_NAME] waUnfortunately she was a bit too early"
type textarea "x"
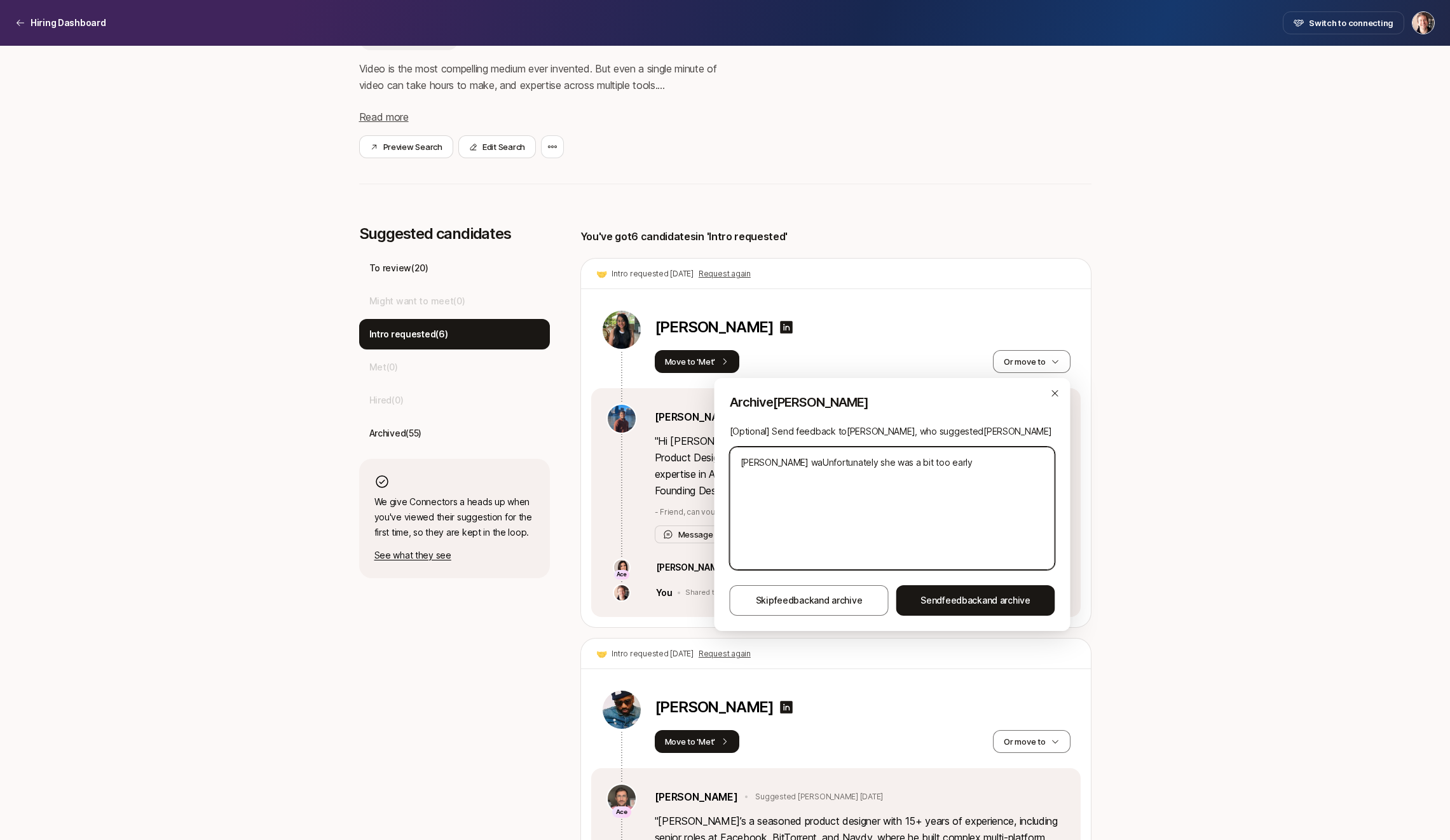
type textarea "[PERSON_NAME] wasUnfortunately she was a bit too early"
type textarea "x"
type textarea "[PERSON_NAME] was Unfortunately she was a bit too early"
type textarea "x"
type textarea "[PERSON_NAME] was gUnfortunately she was a bit too early"
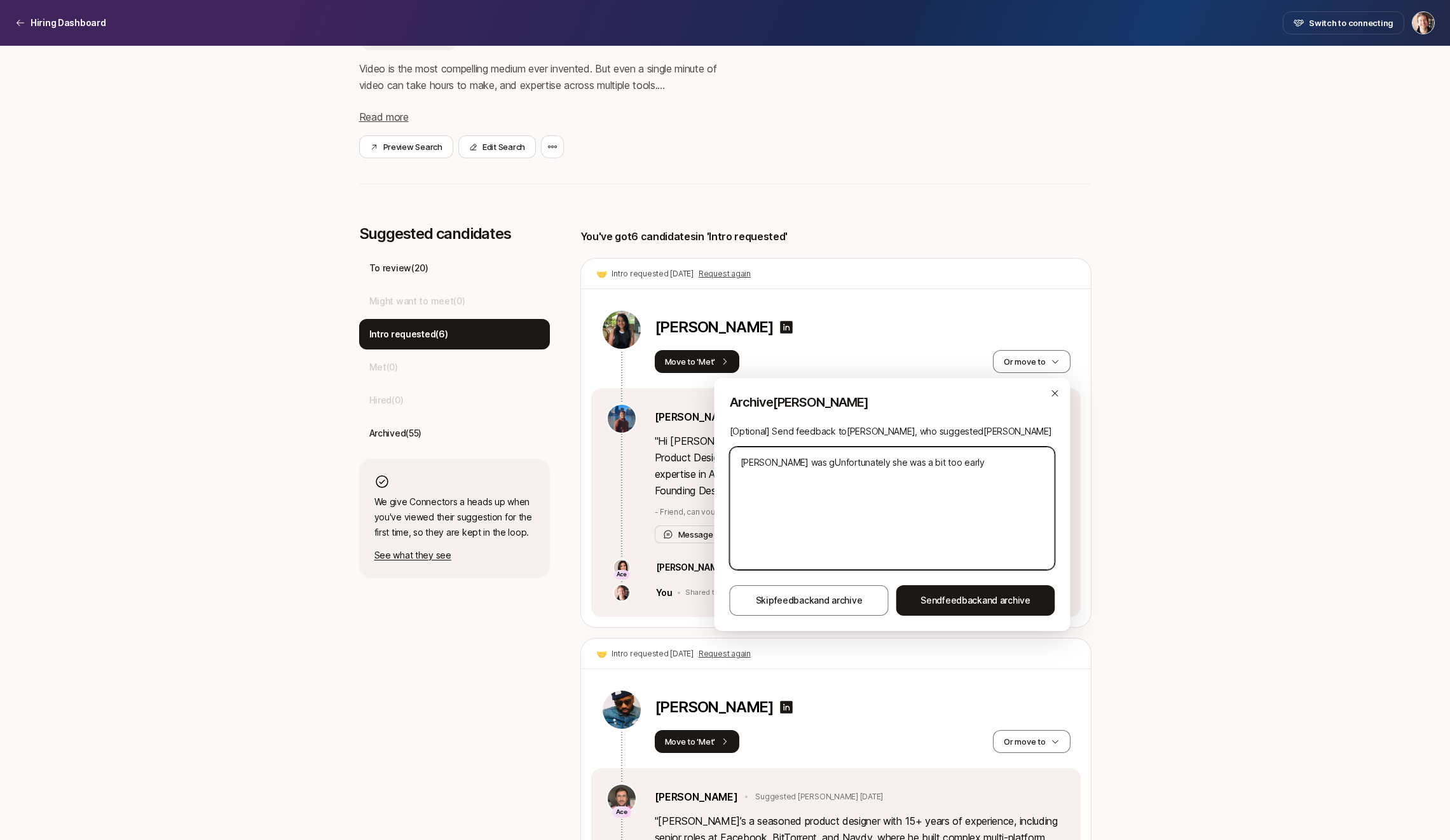
type textarea "x"
type textarea "[PERSON_NAME] was grUnfortunately she was a bit too early"
type textarea "x"
type textarea "[PERSON_NAME] was greUnfortunately she was a bit too early"
type textarea "x"
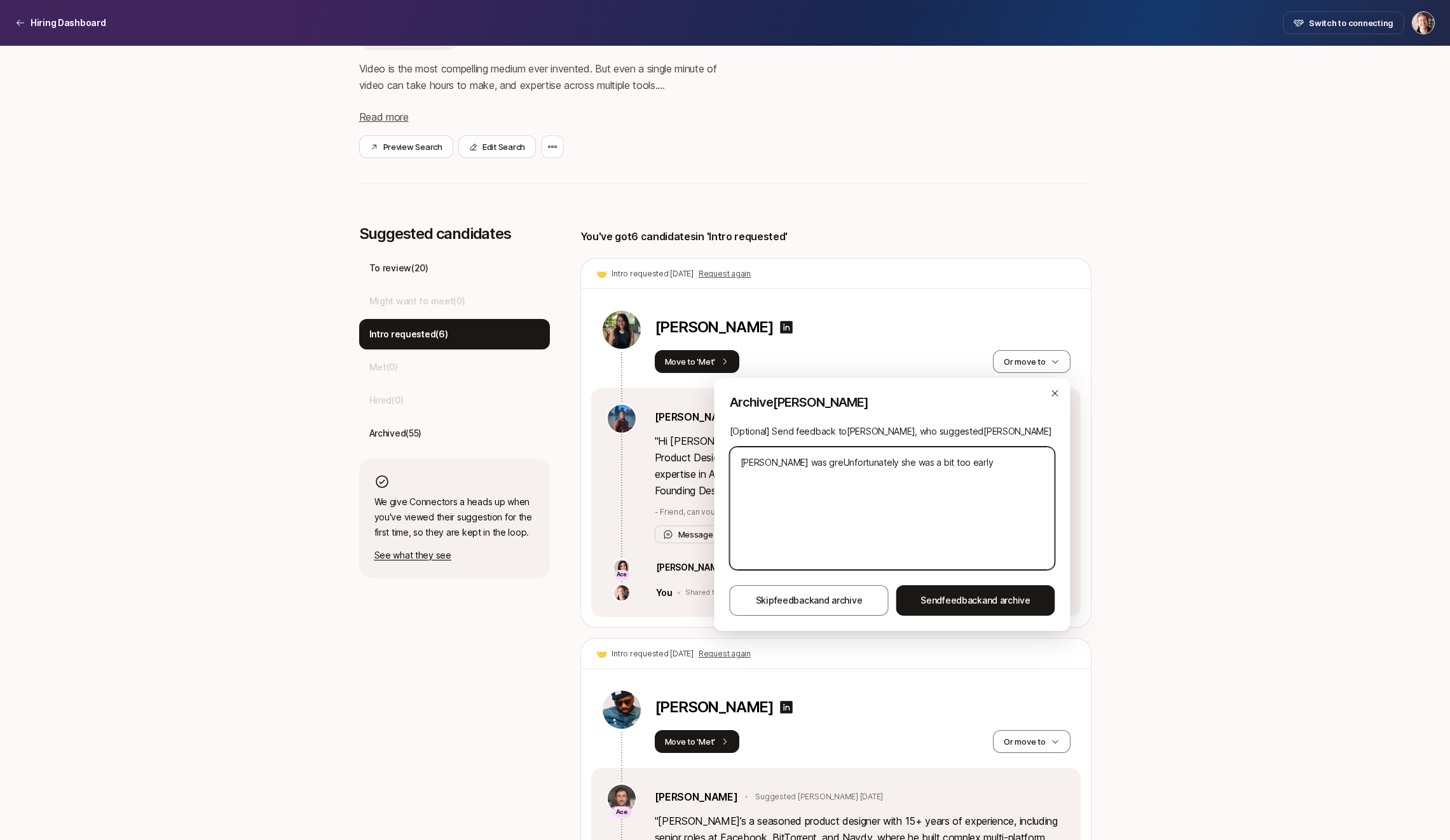
type textarea "[PERSON_NAME] was greaUnfortunately she was a bit too early"
type textarea "x"
type textarea "[PERSON_NAME] was greatUnfortunately she was a bit too early"
type textarea "x"
type textarea "[PERSON_NAME] was great Unfortunately she was a bit too early"
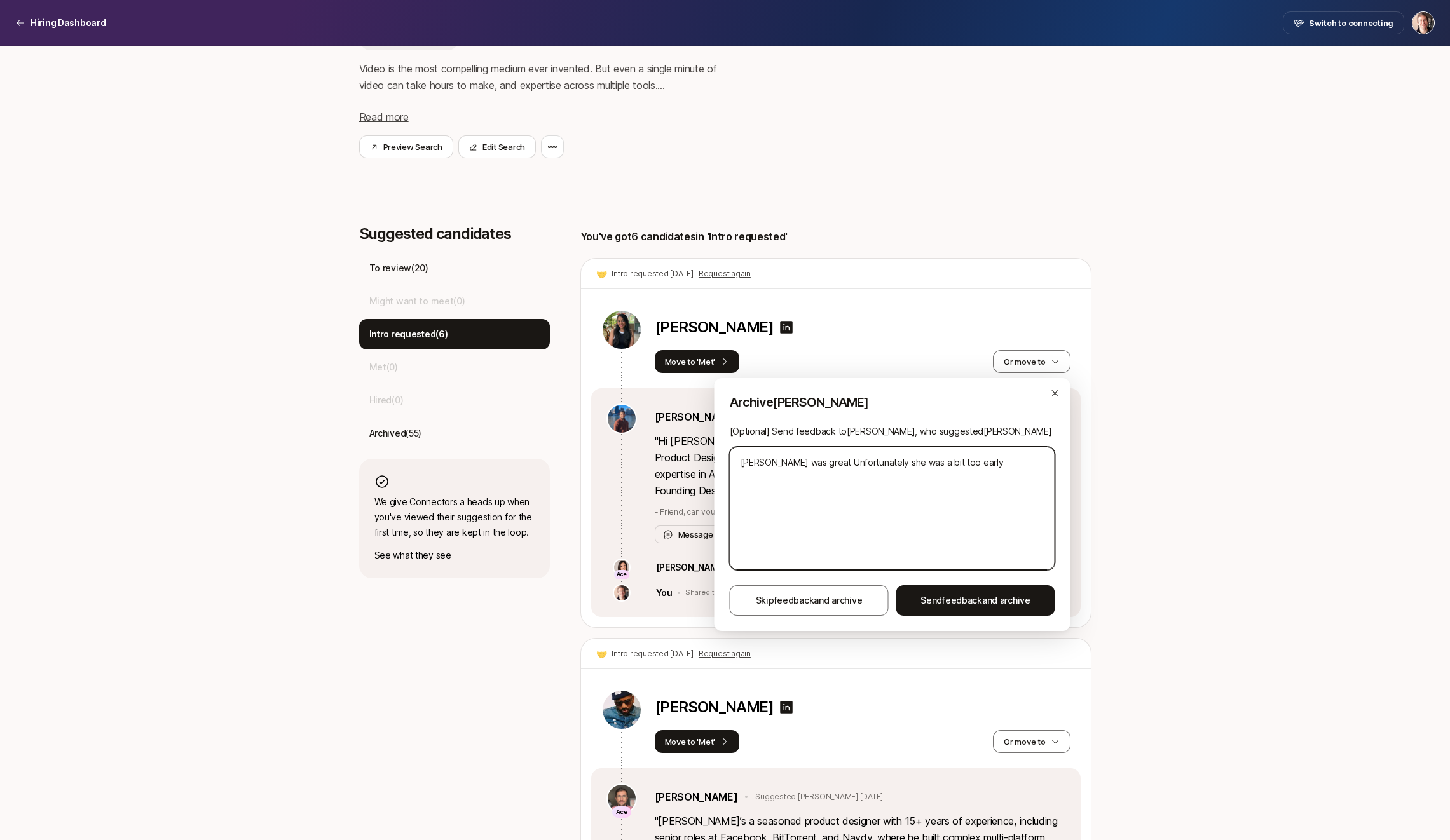
type textarea "x"
type textarea "[PERSON_NAME] was great –Unfortunately she was a bit too early"
type textarea "x"
type textarea "[PERSON_NAME] was great – Unfortunately she was a bit too early"
type textarea "x"
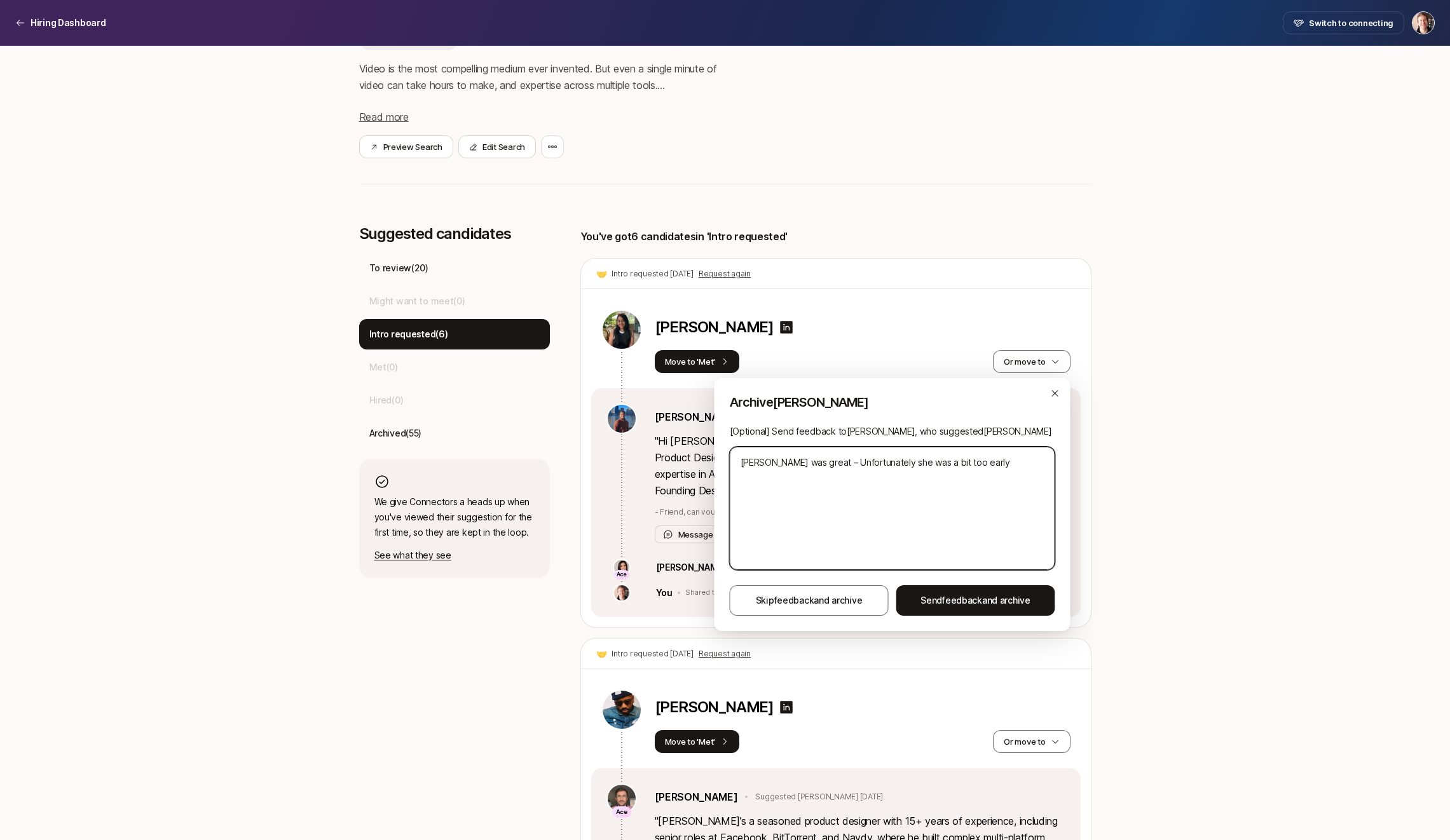
type textarea "[PERSON_NAME] was great – unfortunately she was a bit too early"
click at [871, 466] on textarea "[PERSON_NAME] was great – unfortunately she was a bit too early" at bounding box center [892, 508] width 325 height 123
type textarea "x"
type textarea "[PERSON_NAME] was great – unfortunately d"
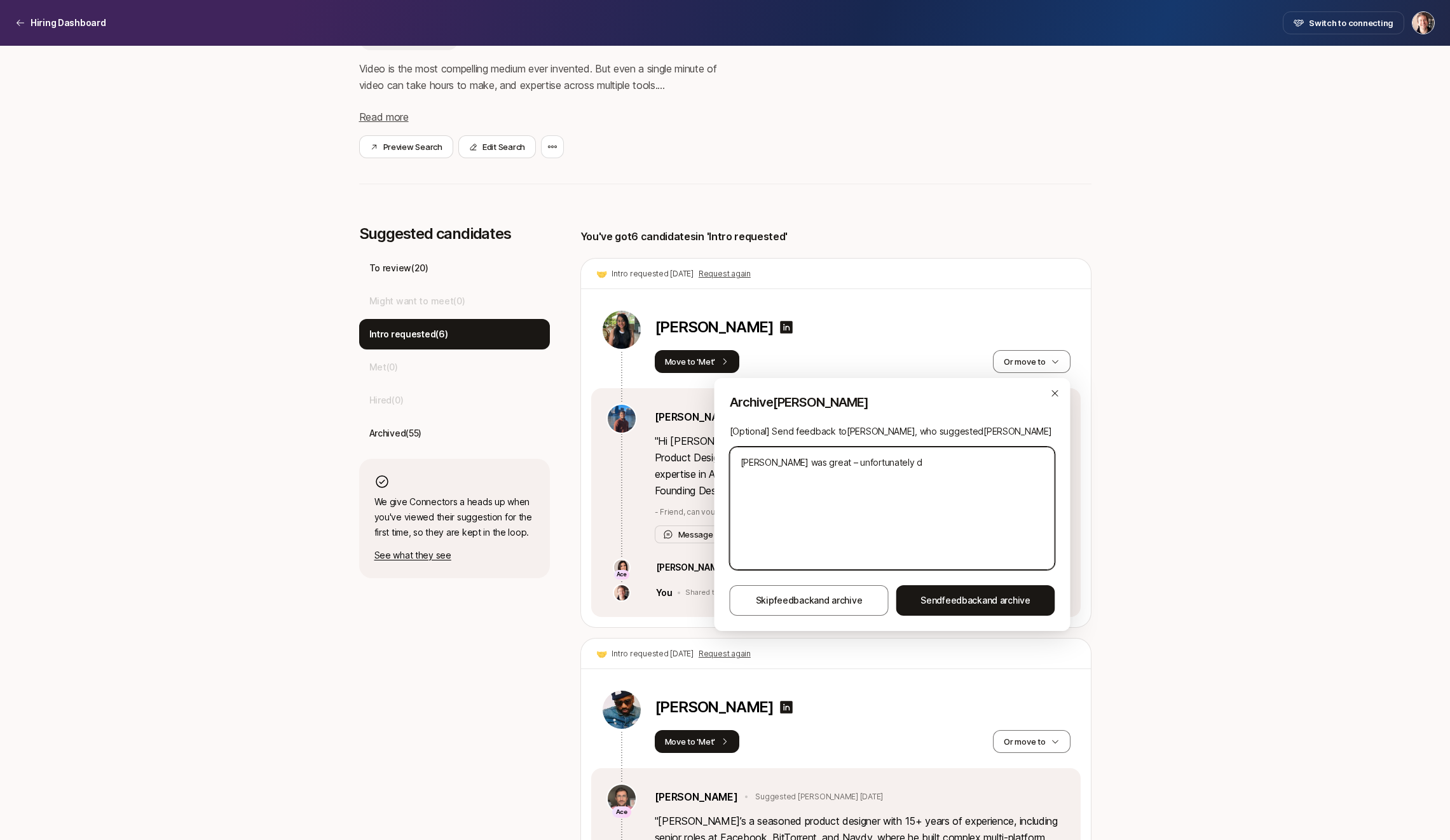
type textarea "x"
type textarea "[PERSON_NAME] was great – unfortunately di"
type textarea "x"
type textarea "[PERSON_NAME] was great – unfortunately did"
type textarea "x"
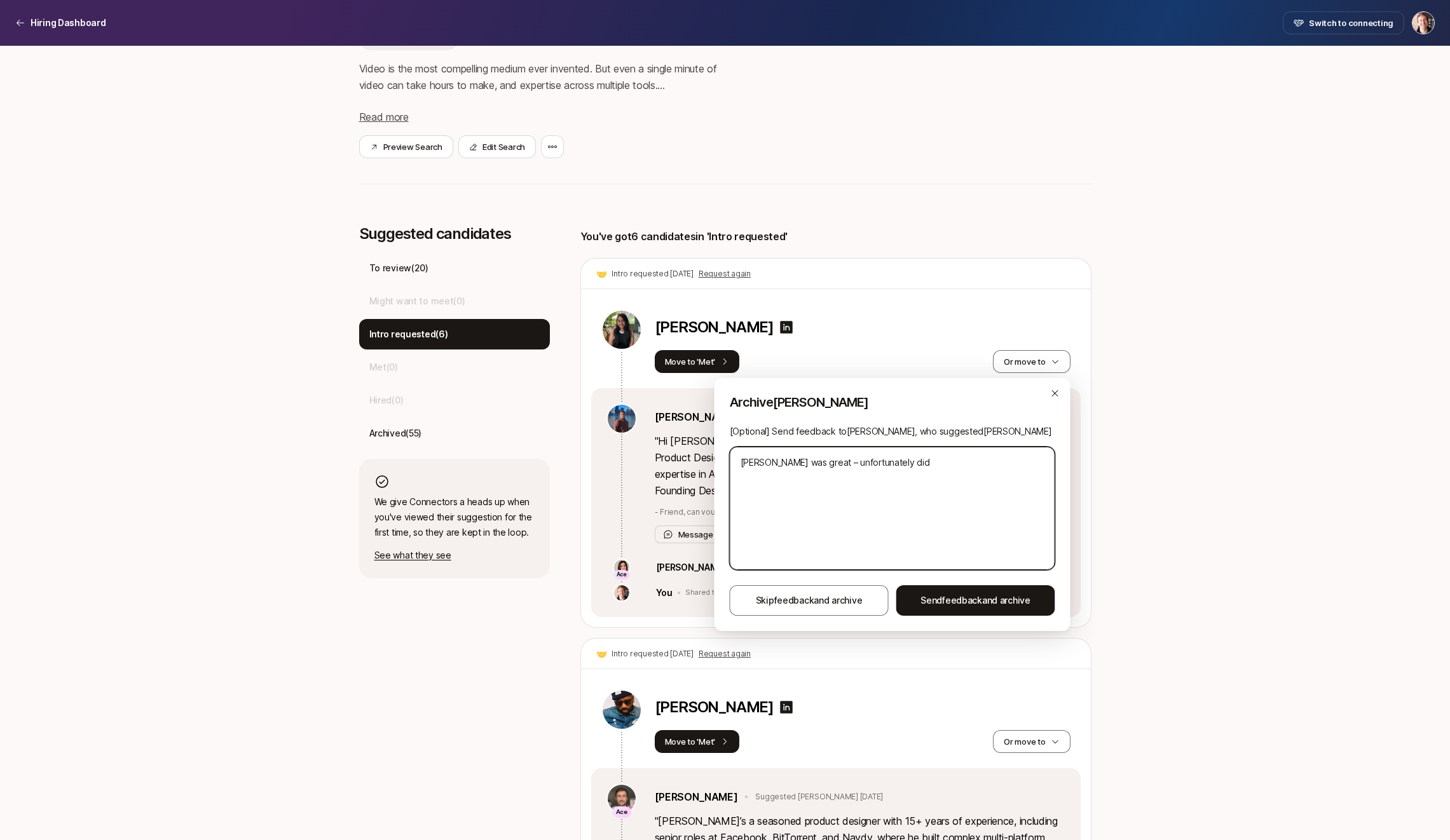
type textarea "[PERSON_NAME] was great – unfortunately didn"
type textarea "x"
type textarea "[PERSON_NAME] was great – unfortunately didn'"
type textarea "x"
type textarea "[PERSON_NAME] was great – unfortunately didn't"
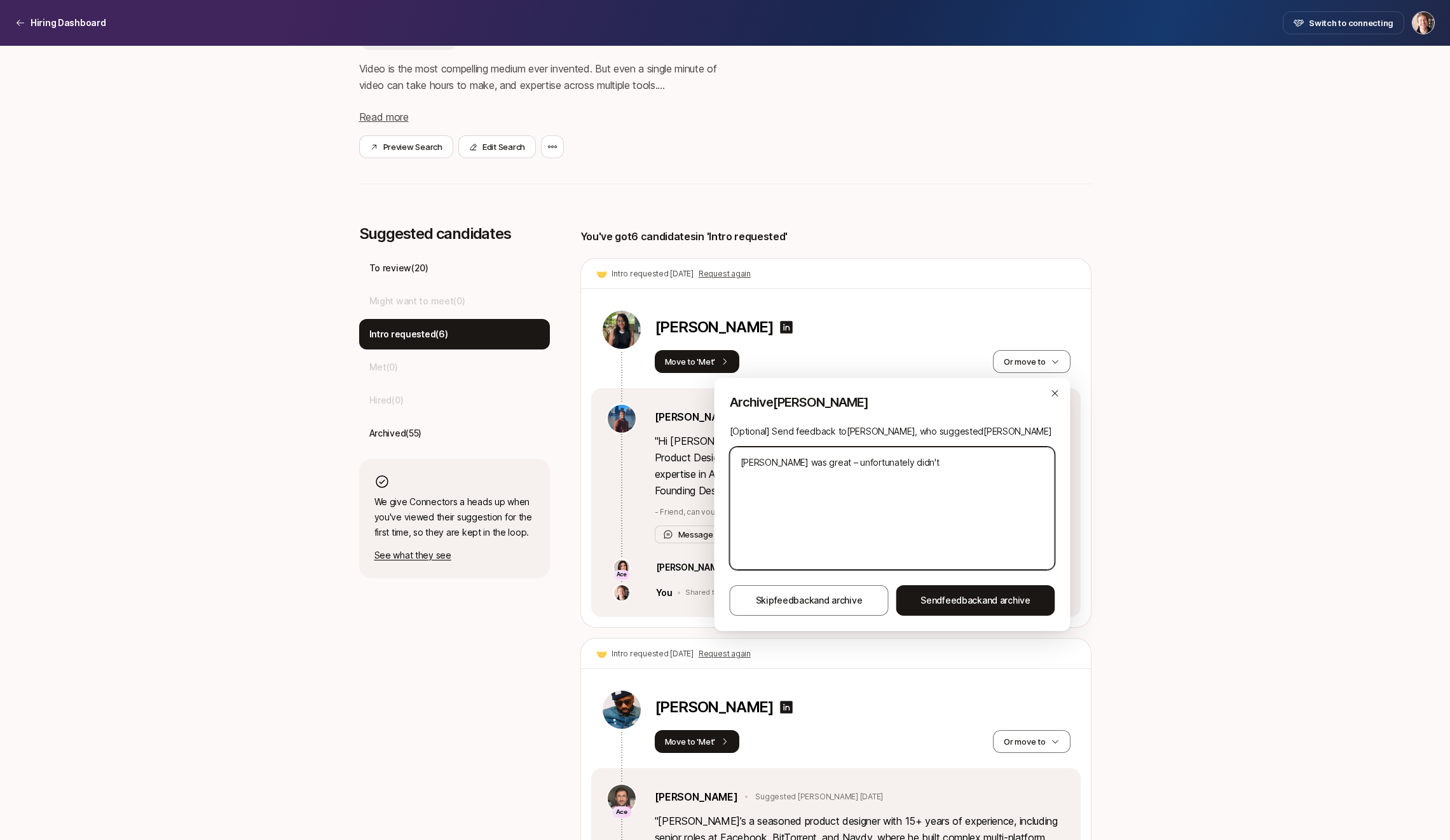
type textarea "x"
type textarea "[PERSON_NAME] was great – unfortunately didn't"
type textarea "x"
type textarea "[PERSON_NAME] was great – unfortunately didn't s"
type textarea "x"
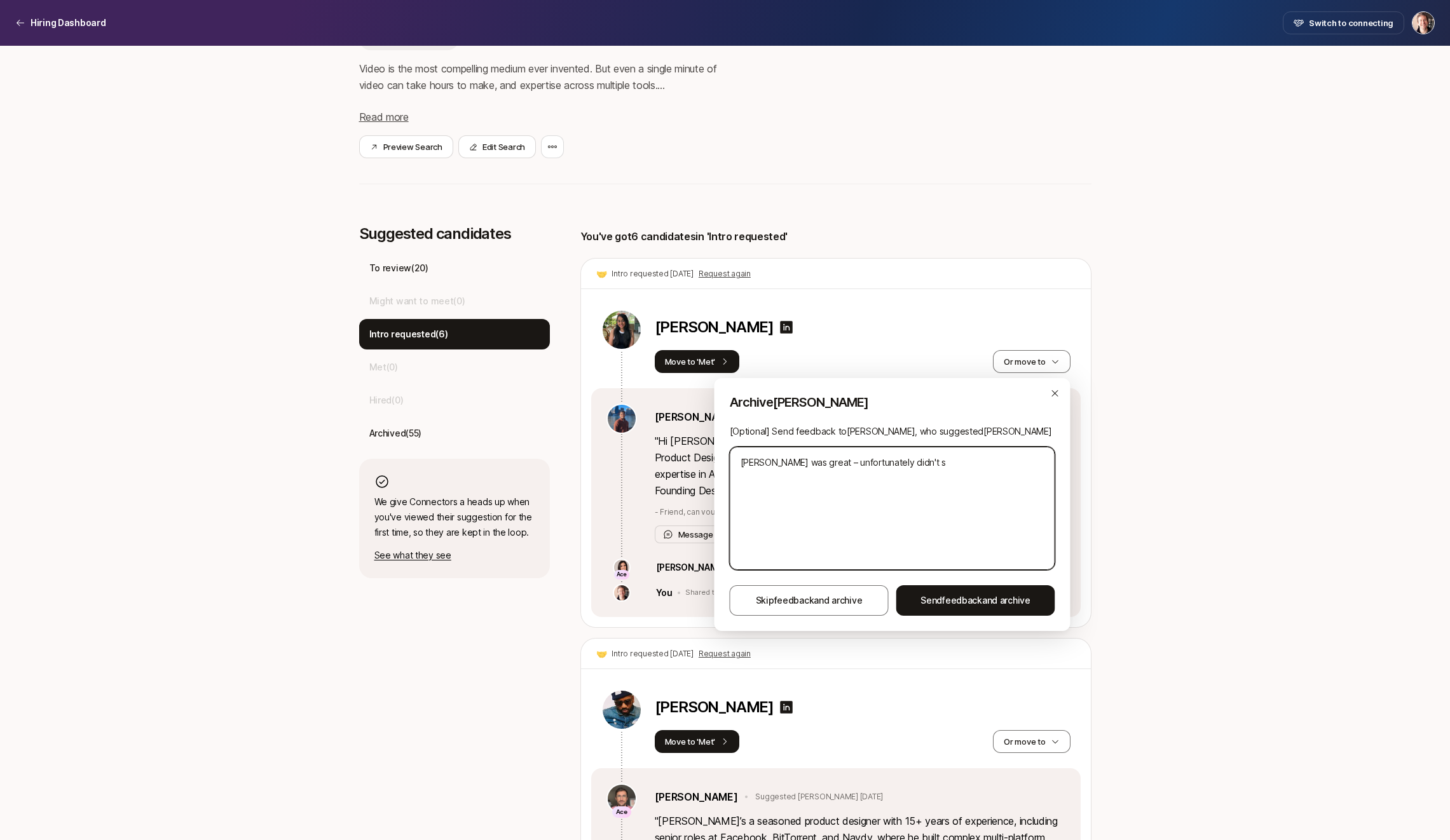
type textarea "[PERSON_NAME] was great – unfortunately didn't se"
type textarea "x"
type textarea "[PERSON_NAME] was great – unfortunately didn't see"
type textarea "x"
type textarea "[PERSON_NAME] was great – unfortunately didn't see"
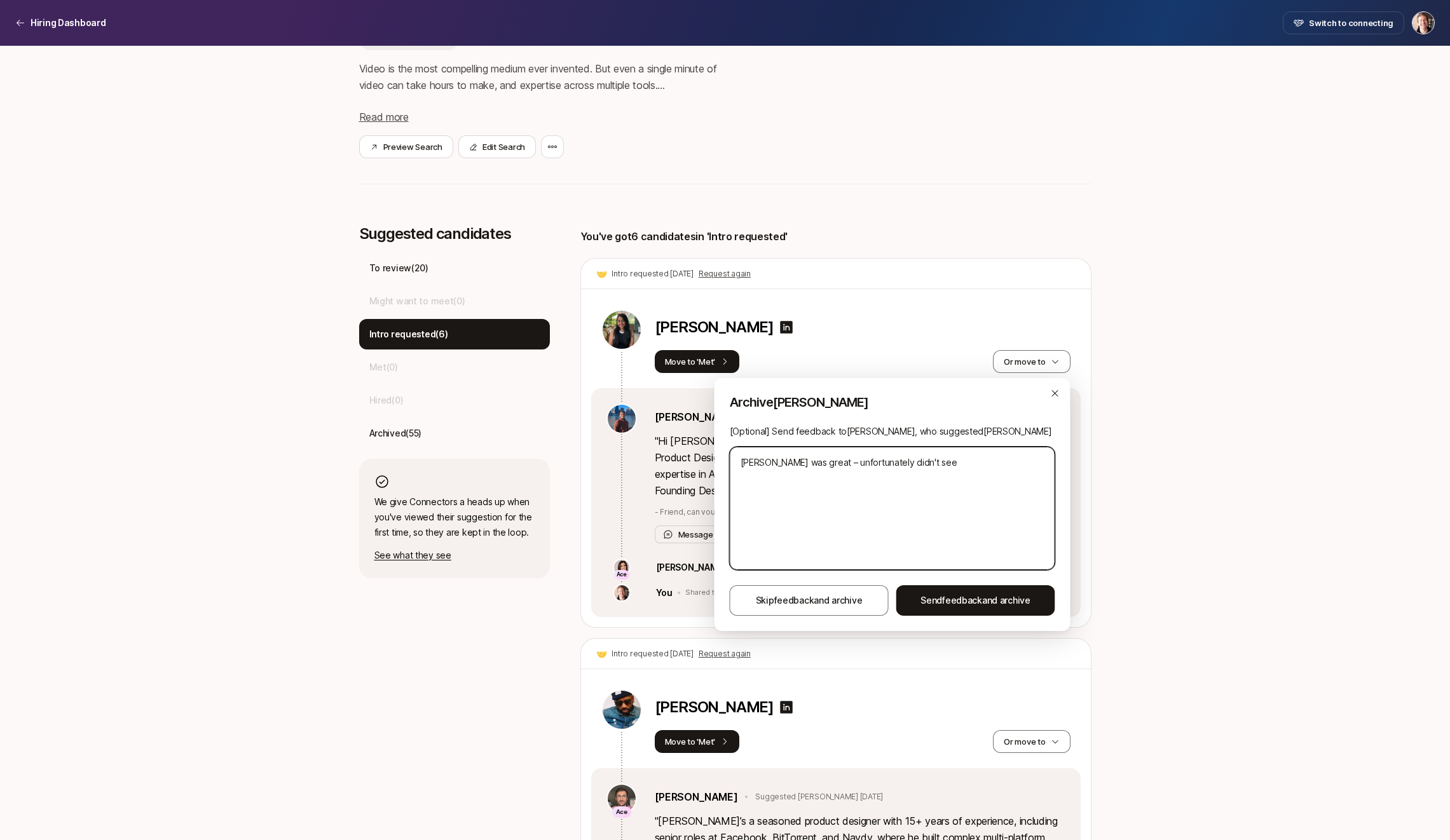
type textarea "x"
type textarea "[PERSON_NAME] was great – unfortunately didn't see e"
type textarea "x"
type textarea "[PERSON_NAME] was great – unfortunately didn't see en"
type textarea "x"
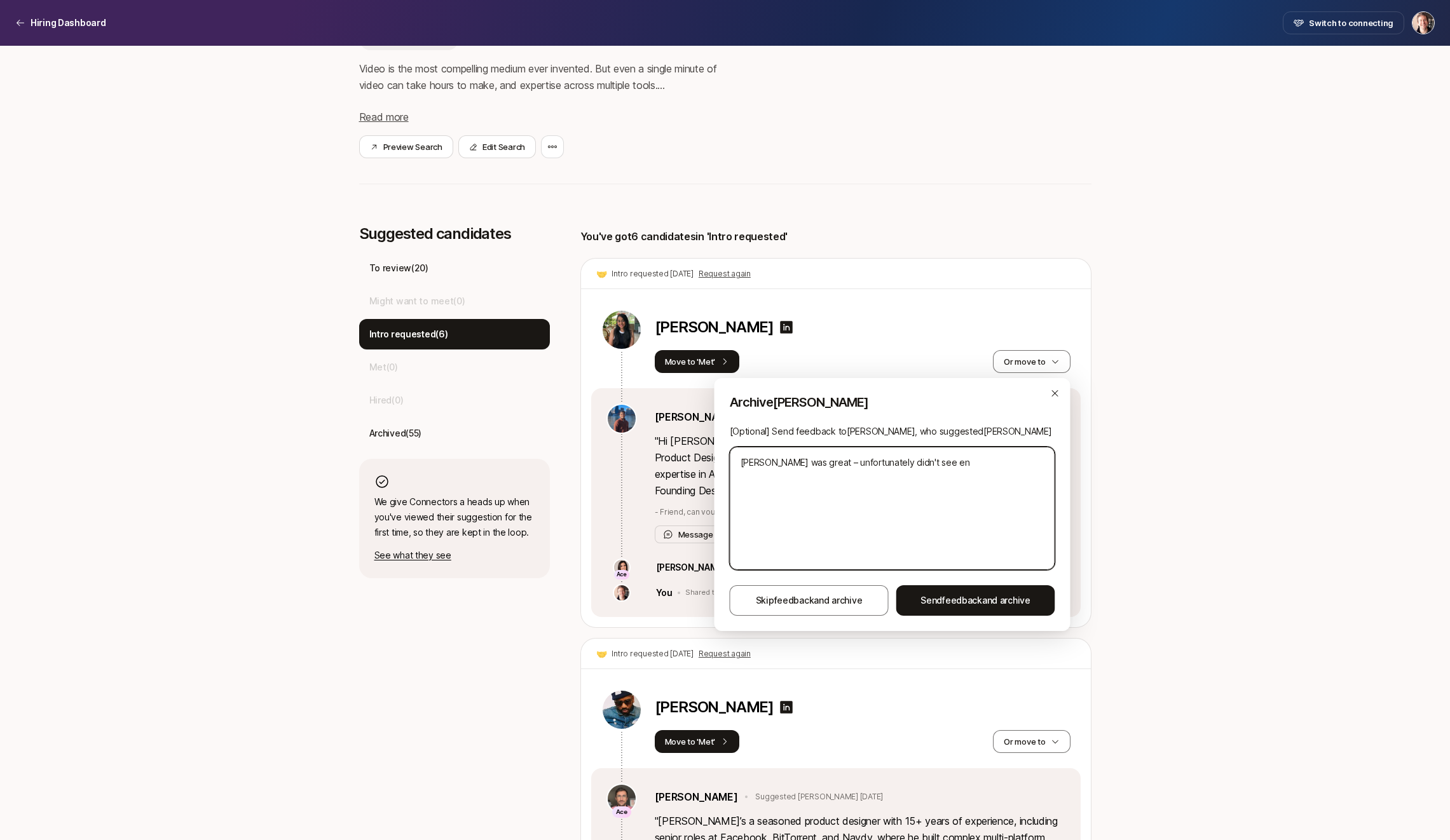
type textarea "[PERSON_NAME] was great – unfortunately didn't see [PERSON_NAME]"
type textarea "x"
type textarea "[PERSON_NAME] was great – unfortunately didn't see [PERSON_NAME]"
type textarea "x"
type textarea "[PERSON_NAME] was great – unfortunately didn't see [PERSON_NAME]"
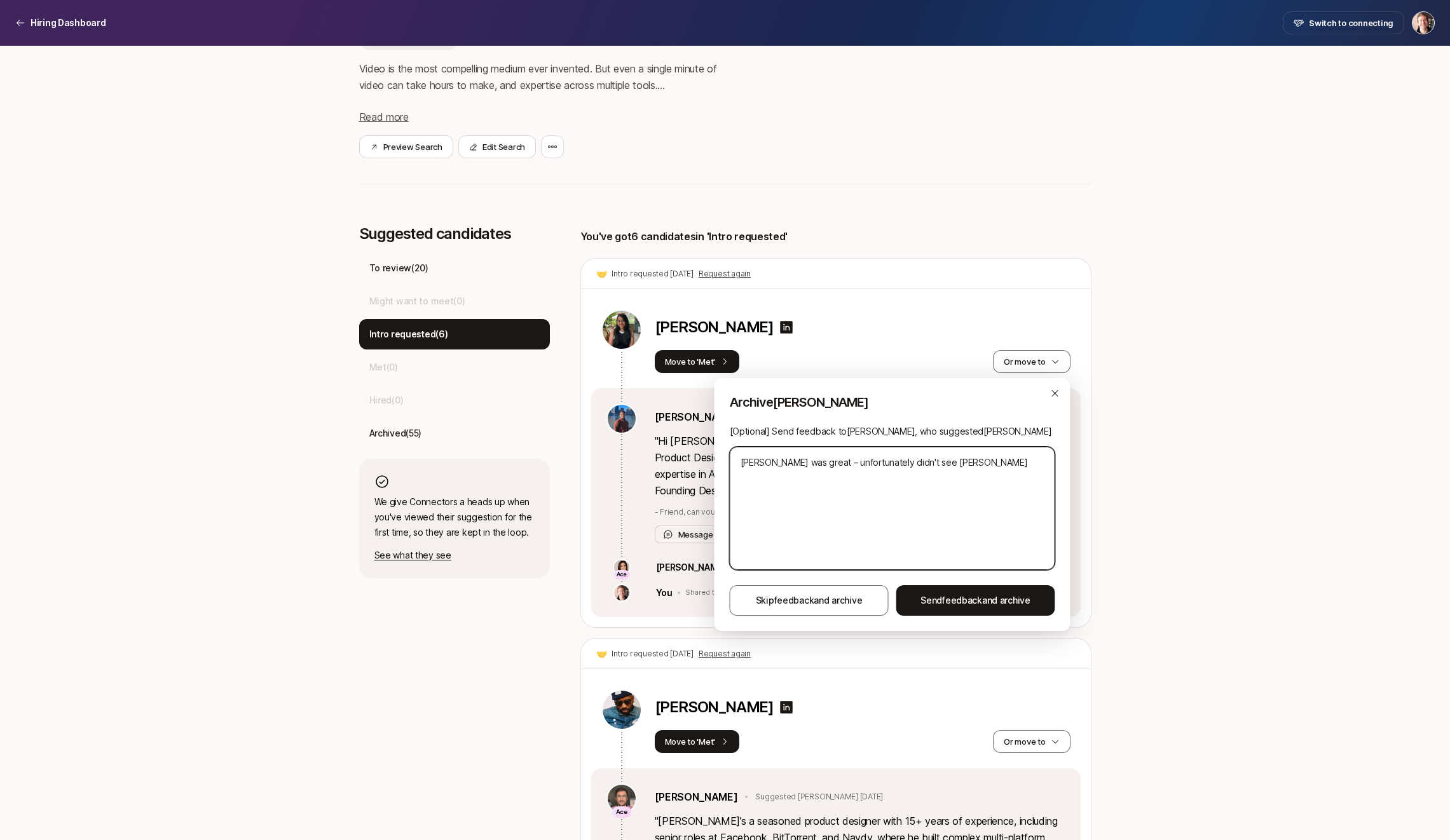
type textarea "x"
type textarea "[PERSON_NAME] was great – unfortunately didn't see enough"
type textarea "x"
type textarea "[PERSON_NAME] was great – unfortunately didn't see enough"
type textarea "x"
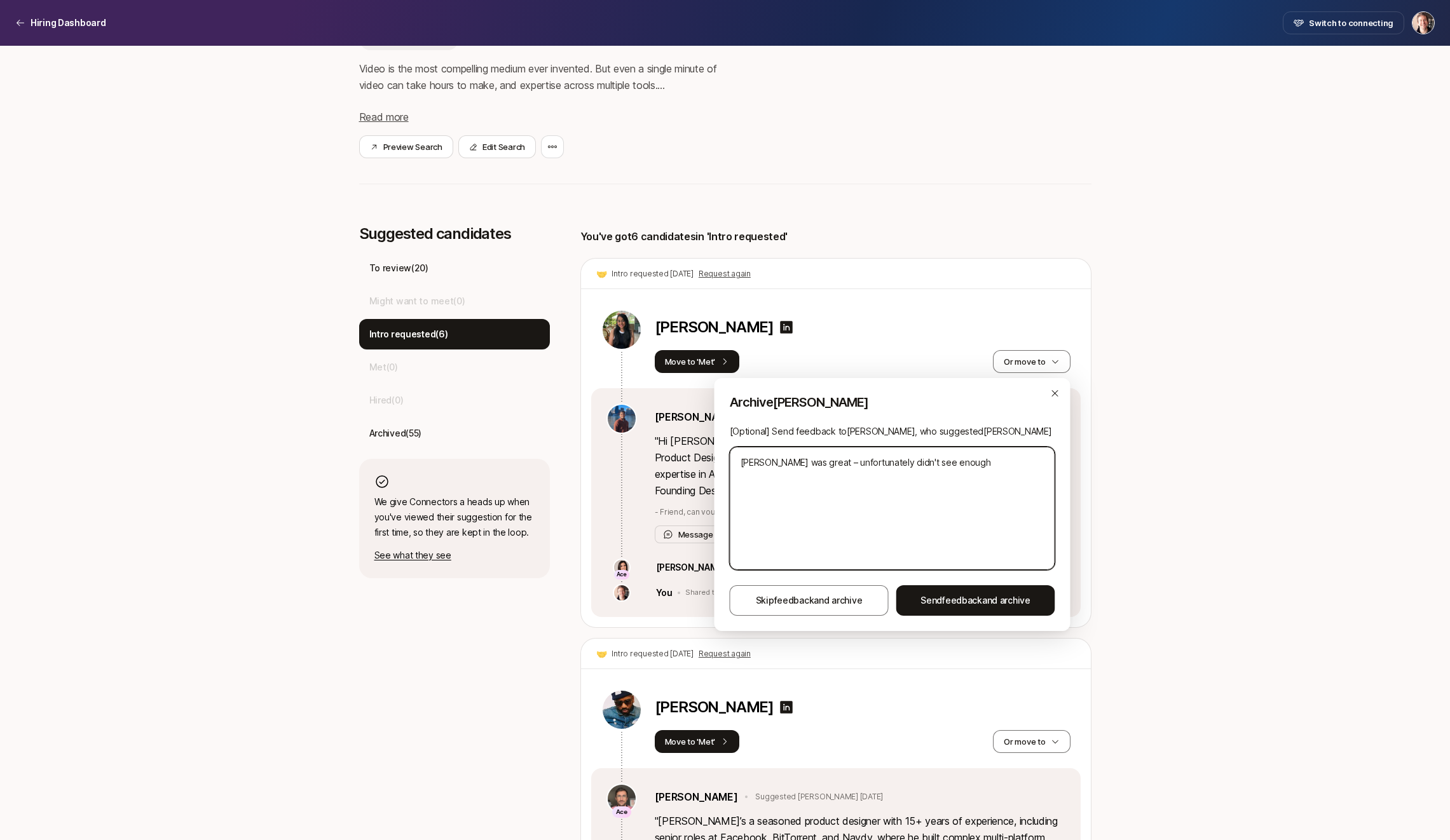
type textarea "[PERSON_NAME] was great – unfortunately didn't see enough i"
type textarea "x"
type textarea "[PERSON_NAME] was great – unfortunately didn't see enough in"
type textarea "x"
type textarea "[PERSON_NAME] was great – unfortunately didn't see enough in"
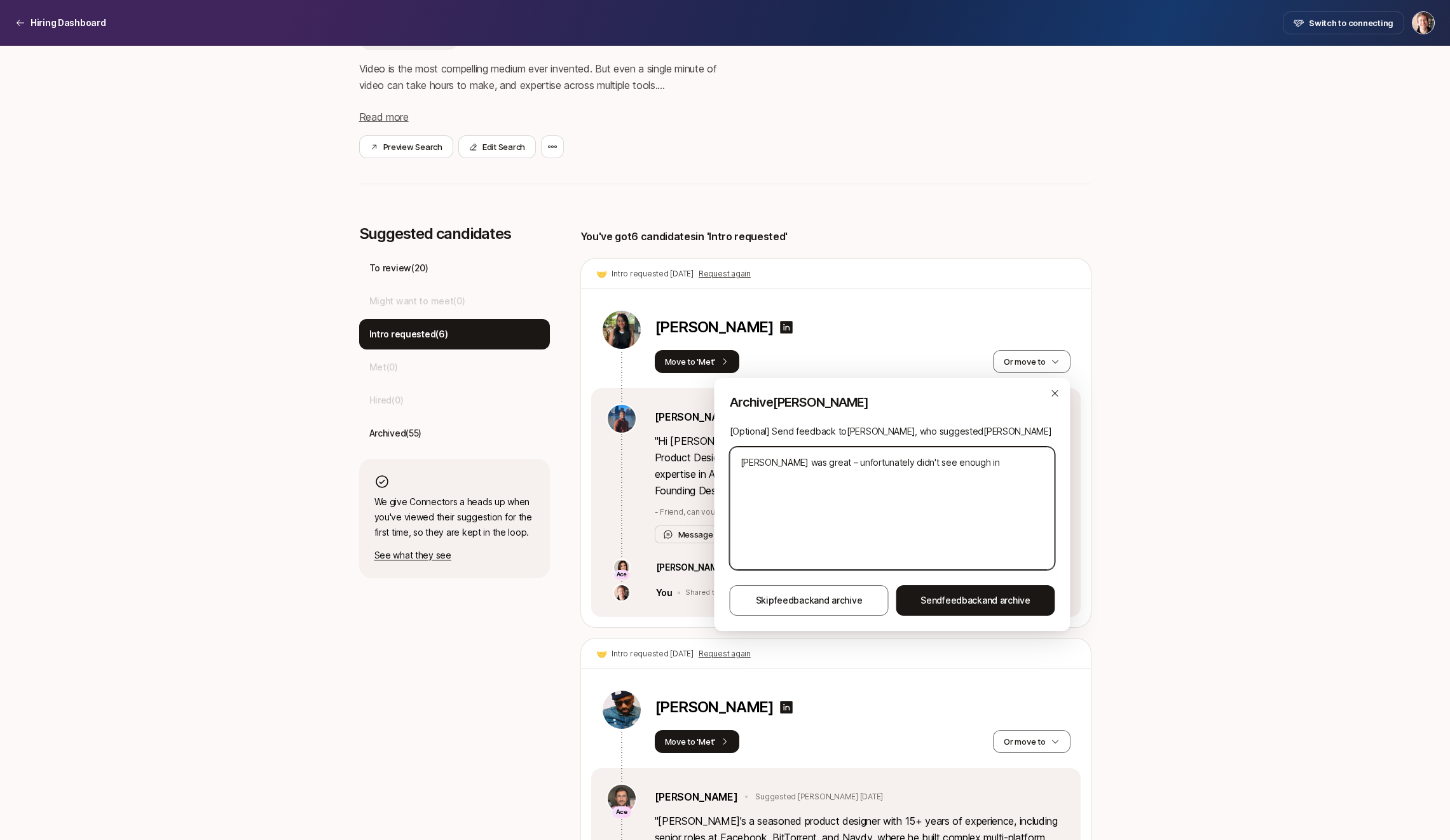
type textarea "x"
type textarea "[PERSON_NAME] was great – unfortunately didn't see enough in"
type textarea "x"
type textarea "[PERSON_NAME] was great – unfortunately didn't see enough i"
type textarea "x"
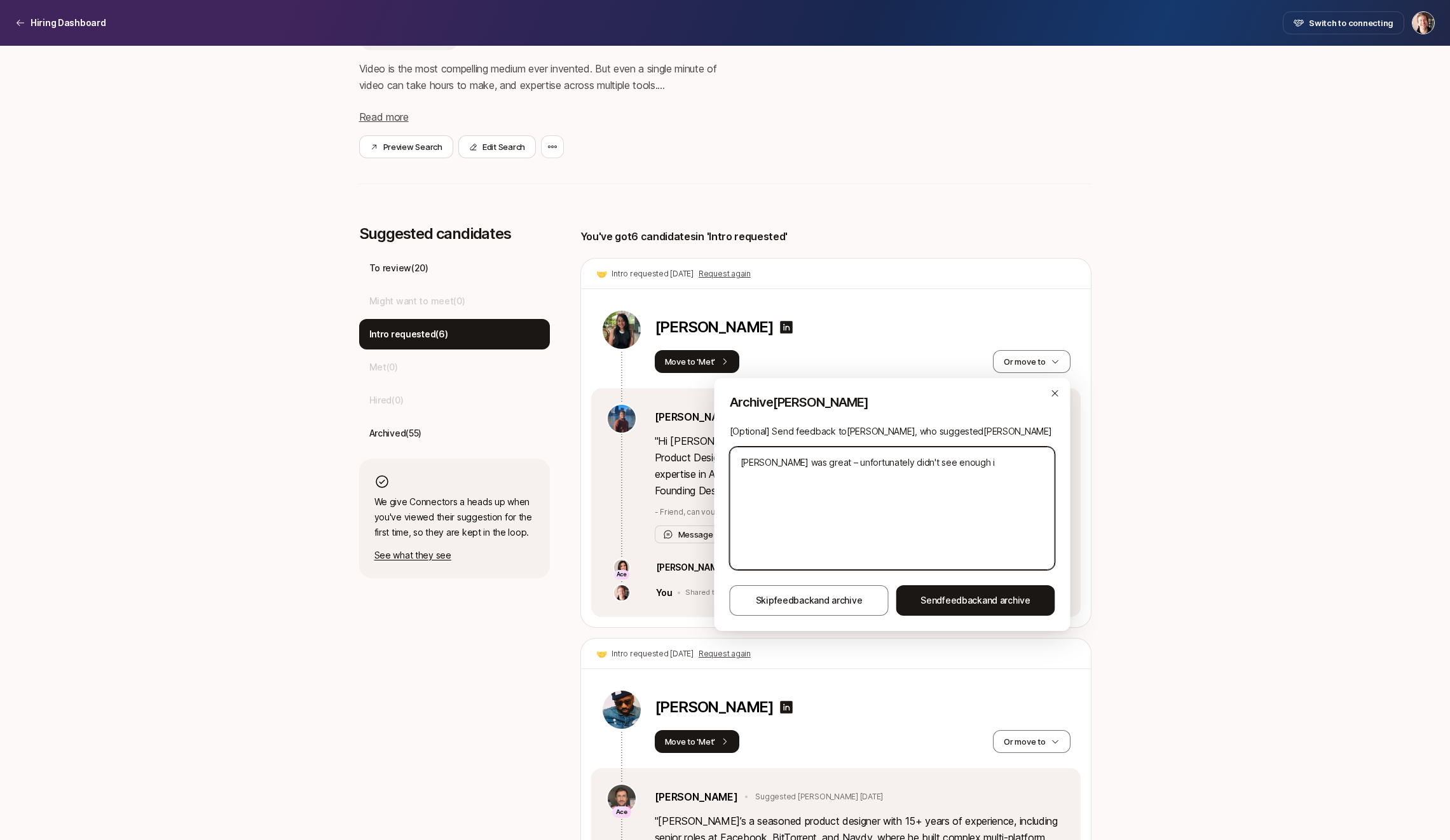
type textarea "[PERSON_NAME] was great – unfortunately didn't see enough"
type textarea "x"
type textarea "[PERSON_NAME] was great – unfortunately didn't see enough"
type textarea "x"
type textarea "[PERSON_NAME] was great – unfortunately didn't see [PERSON_NAME]"
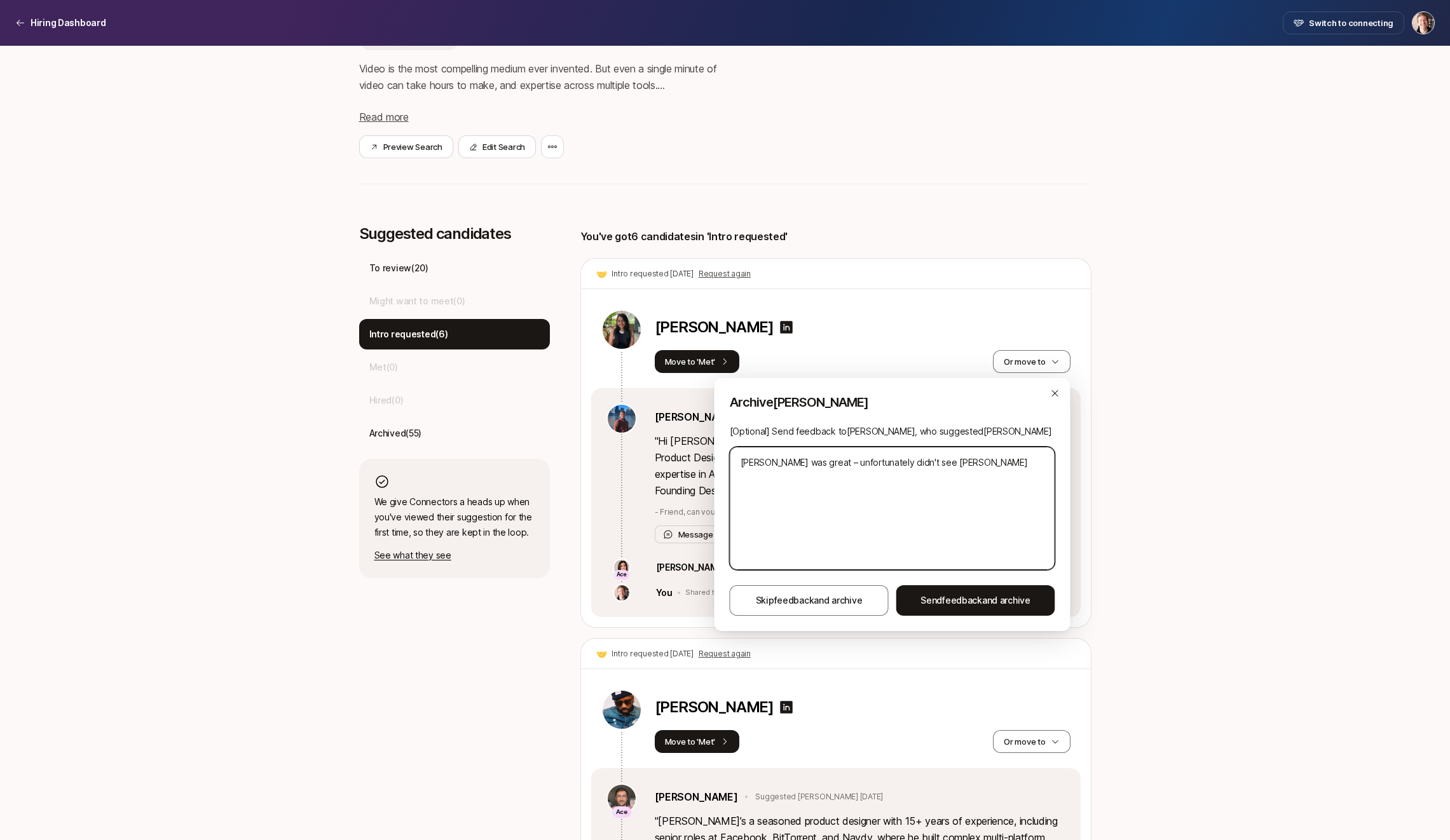
type textarea "x"
type textarea "[PERSON_NAME] was great – unfortunately didn't see enough"
type textarea "x"
type textarea "[PERSON_NAME] was great – unfortunately didn't see enough"
type textarea "x"
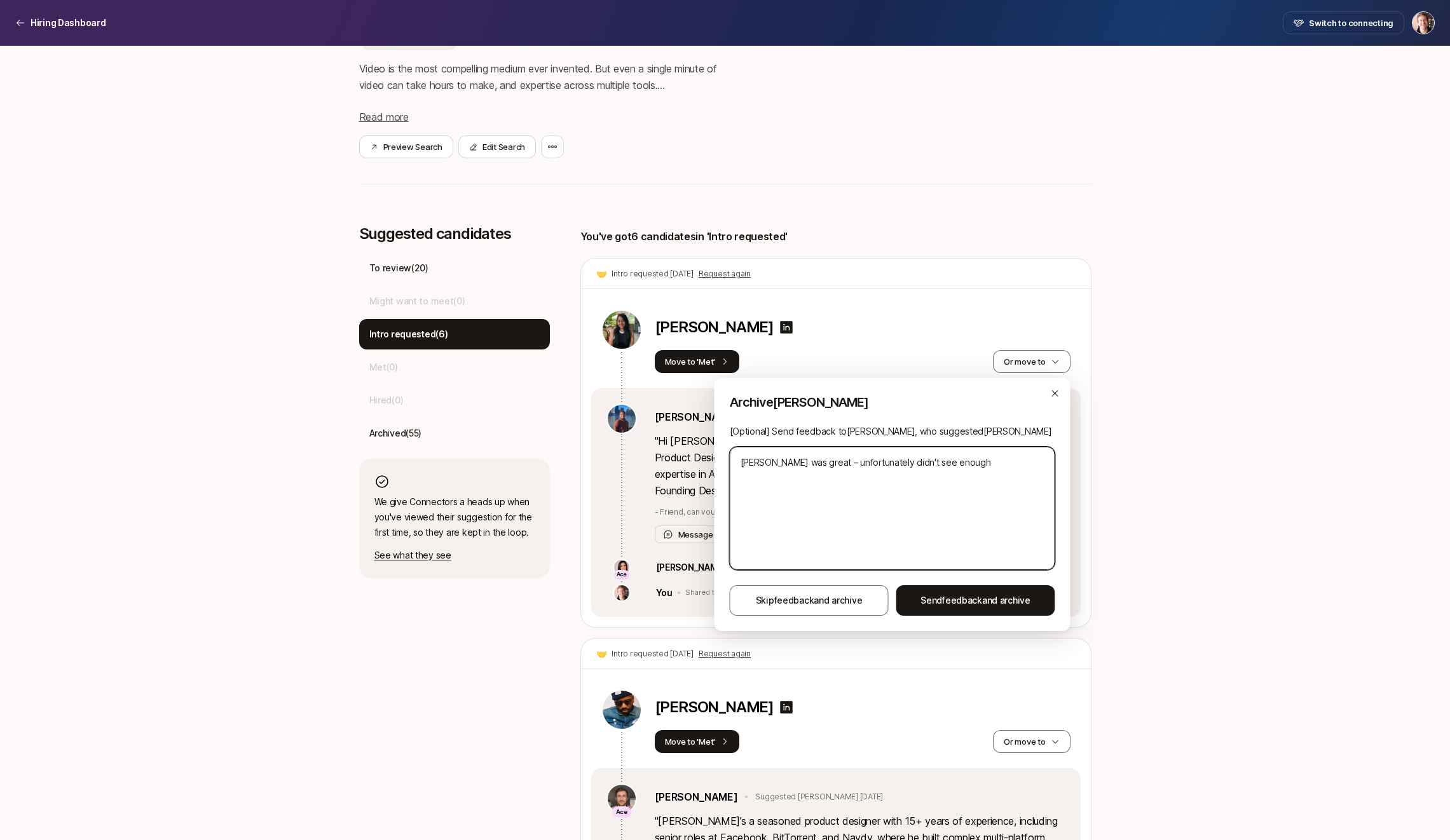
type textarea "[PERSON_NAME] was great – unfortunately didn't see enough s"
type textarea "x"
type textarea "[PERSON_NAME] was great – unfortunately didn't see enough si"
type textarea "x"
type textarea "[PERSON_NAME] was great – unfortunately didn't see enough sim"
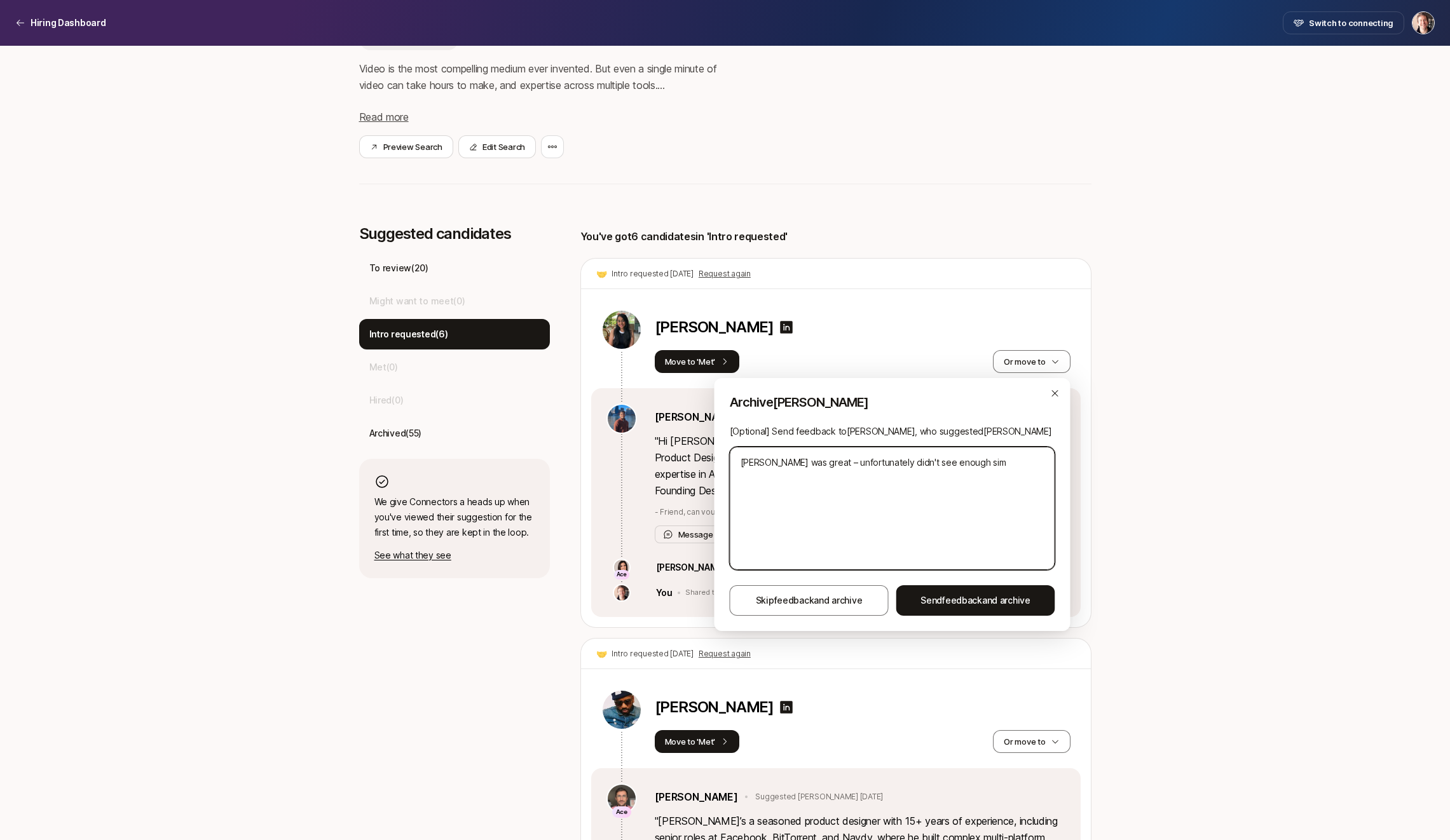
type textarea "x"
type textarea "[PERSON_NAME] was great – unfortunately didn't see enough simi"
type textarea "x"
type textarea "[PERSON_NAME] was great – unfortunately didn't see enough sim"
type textarea "x"
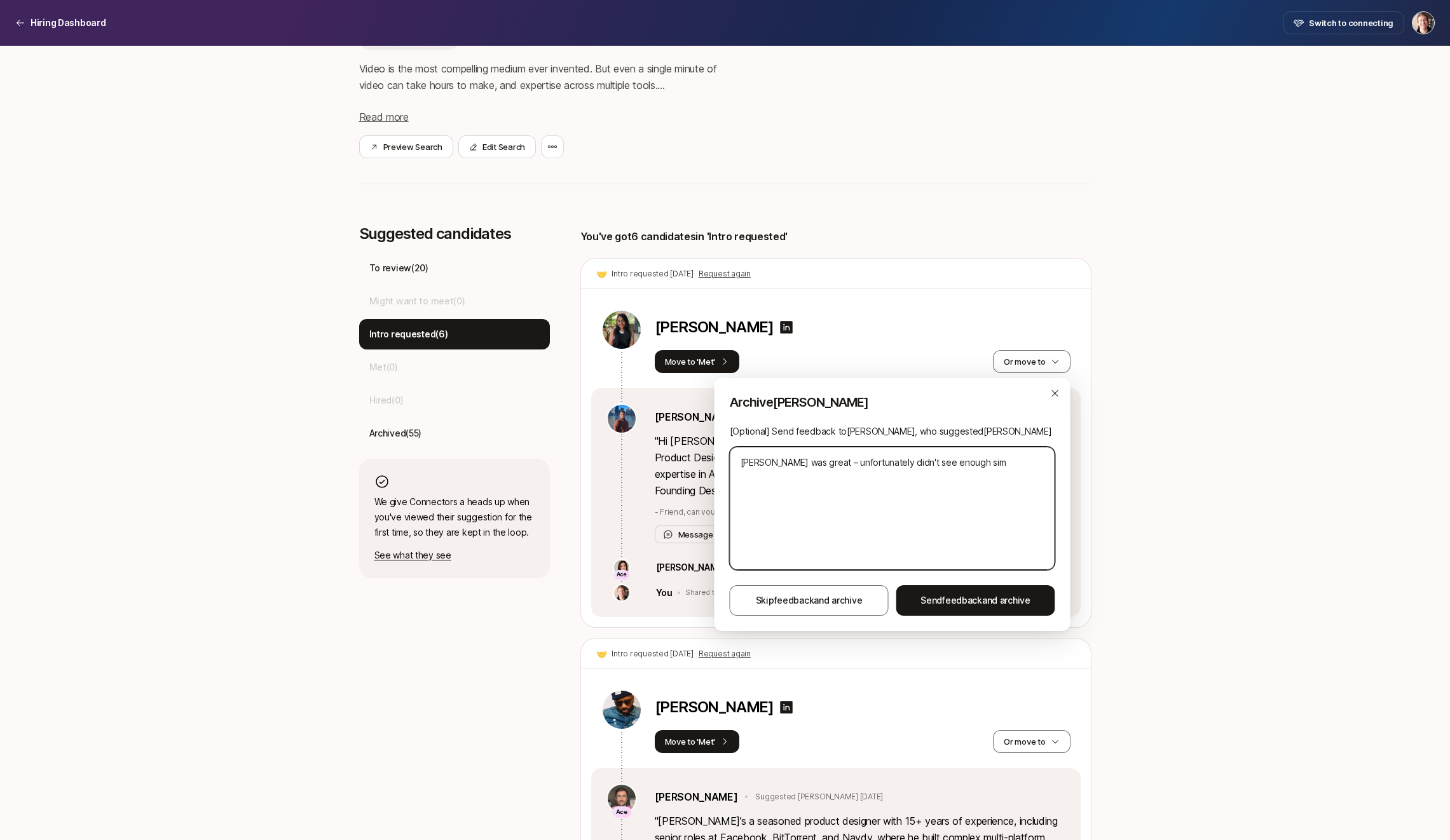
type textarea "[PERSON_NAME] was great – unfortunately didn't see enough si"
type textarea "x"
type textarea "[PERSON_NAME] was great – unfortunately didn't see enough s"
type textarea "x"
type textarea "[PERSON_NAME] was great – unfortunately didn't see enough"
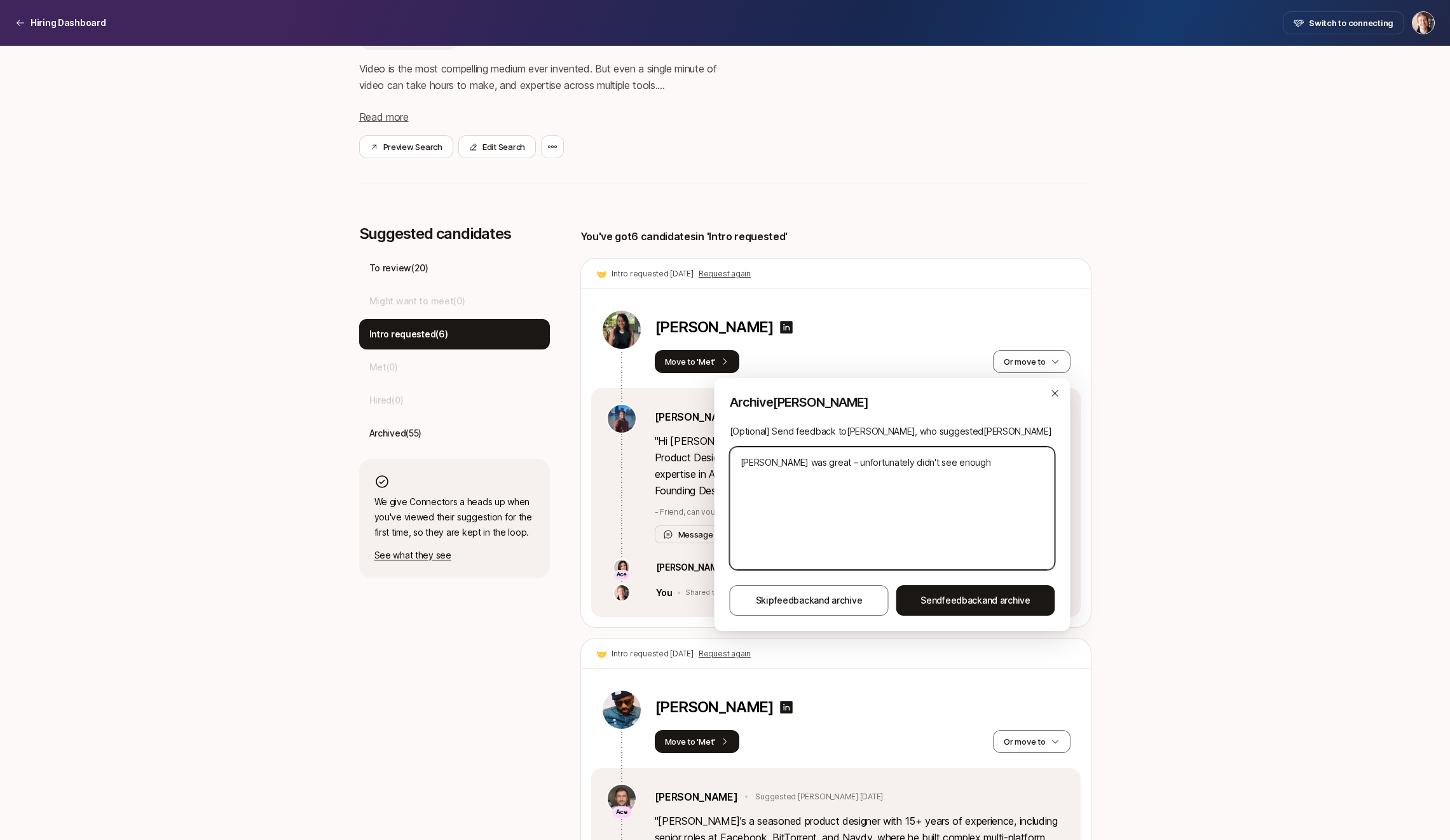
type textarea "x"
type textarea "[PERSON_NAME] was great – unfortunately didn't see enough w"
type textarea "x"
click at [906, 499] on textarea "[PERSON_NAME] was great – unfortunately didn't see enough work on complex UIs i…" at bounding box center [892, 508] width 325 height 123
click at [791, 477] on textarea "[PERSON_NAME] was great – unfortunately didn't see enough work on complex UIs i…" at bounding box center [892, 508] width 325 height 123
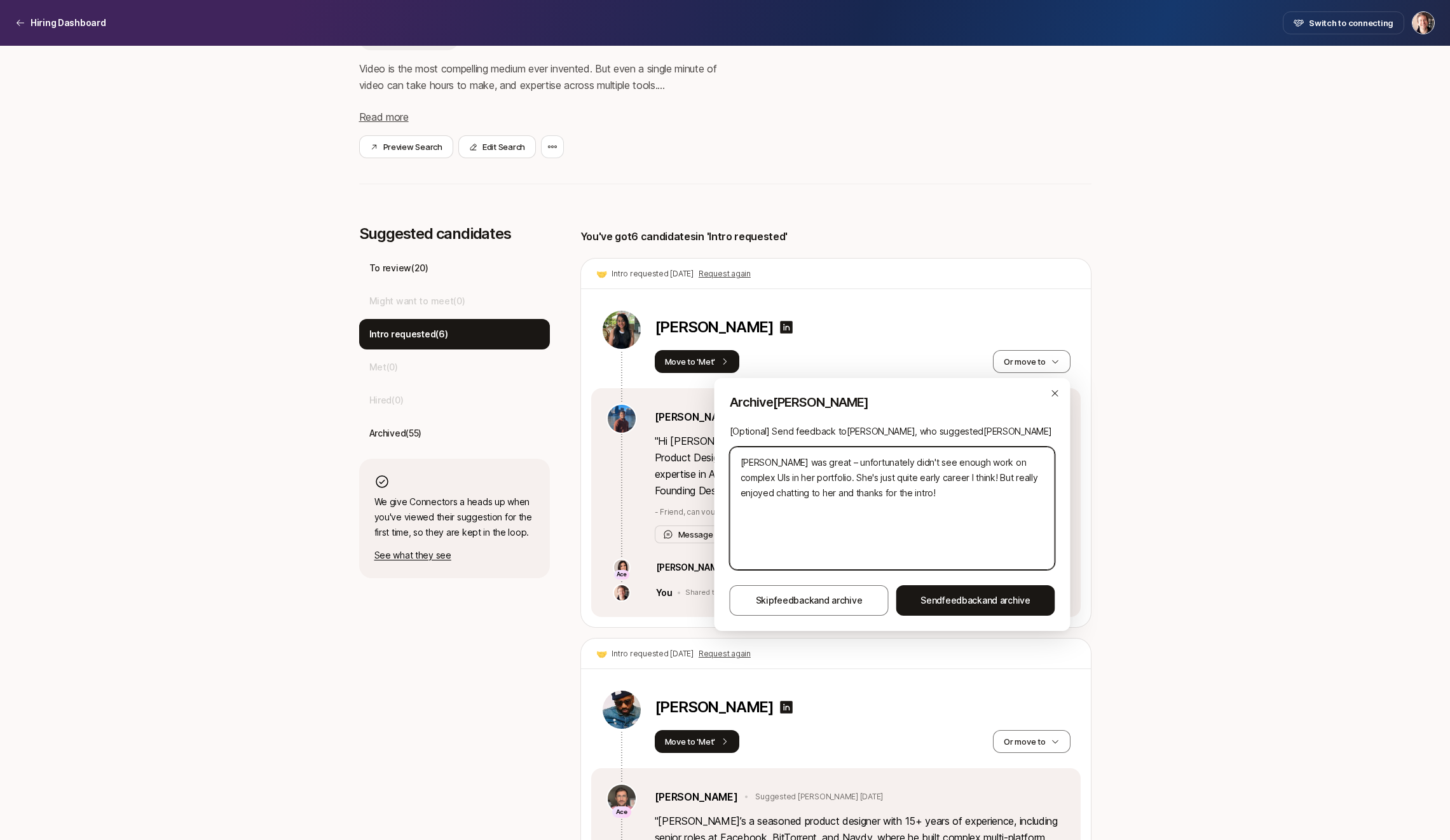
click at [858, 479] on textarea "[PERSON_NAME] was great – unfortunately didn't see enough work on complex UIs i…" at bounding box center [892, 508] width 325 height 123
click at [906, 503] on textarea "[PERSON_NAME] was great – unfortunately didn't see enough work on complex UIs i…" at bounding box center [892, 508] width 325 height 123
click at [927, 471] on textarea "[PERSON_NAME] was great – unfortunately didn't see enough work on complex UIs i…" at bounding box center [892, 508] width 325 height 123
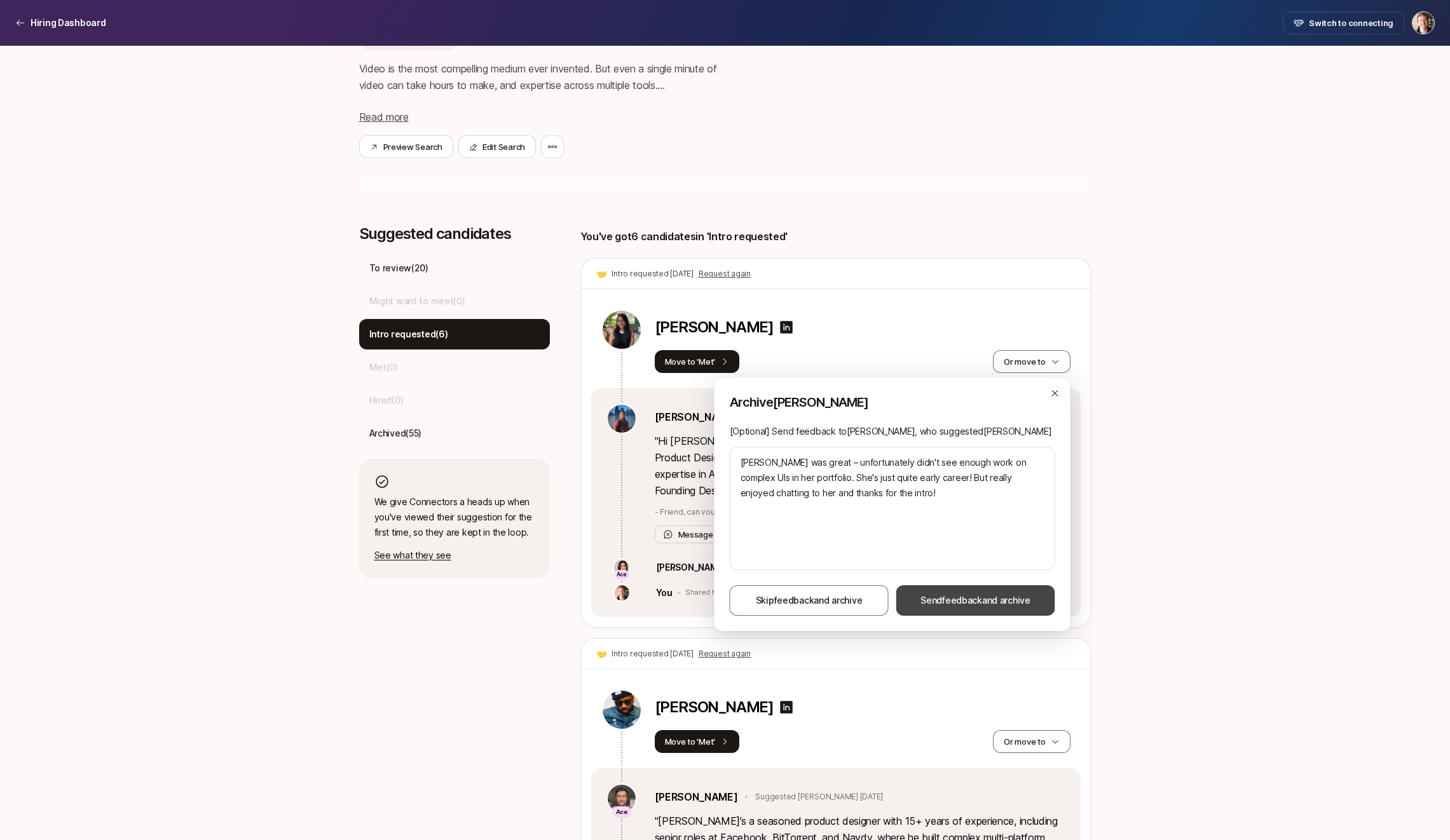
click at [982, 591] on button "Send feedback and archive" at bounding box center [975, 600] width 159 height 30
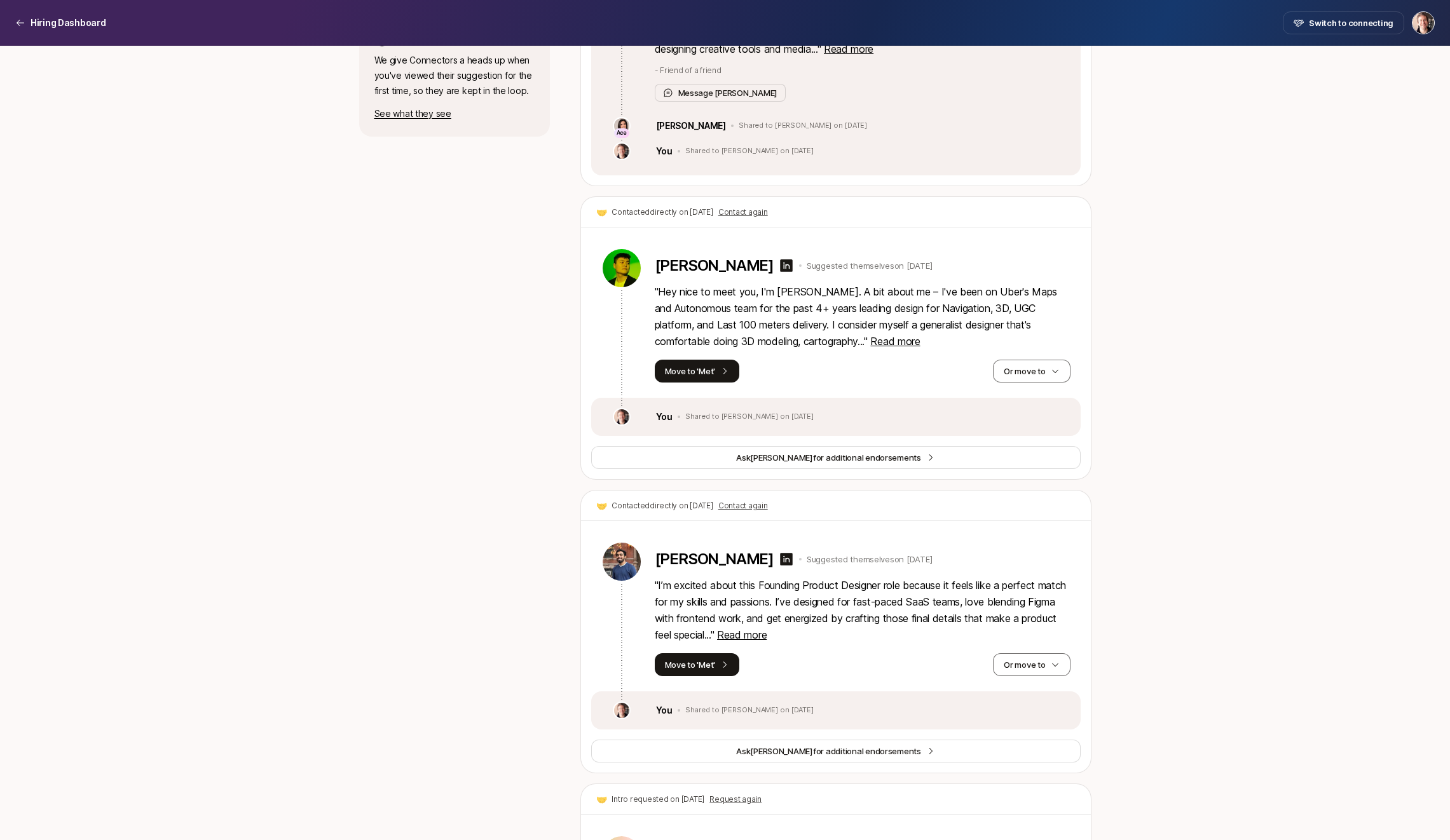
scroll to position [688, 0]
